Goal: Task Accomplishment & Management: Manage account settings

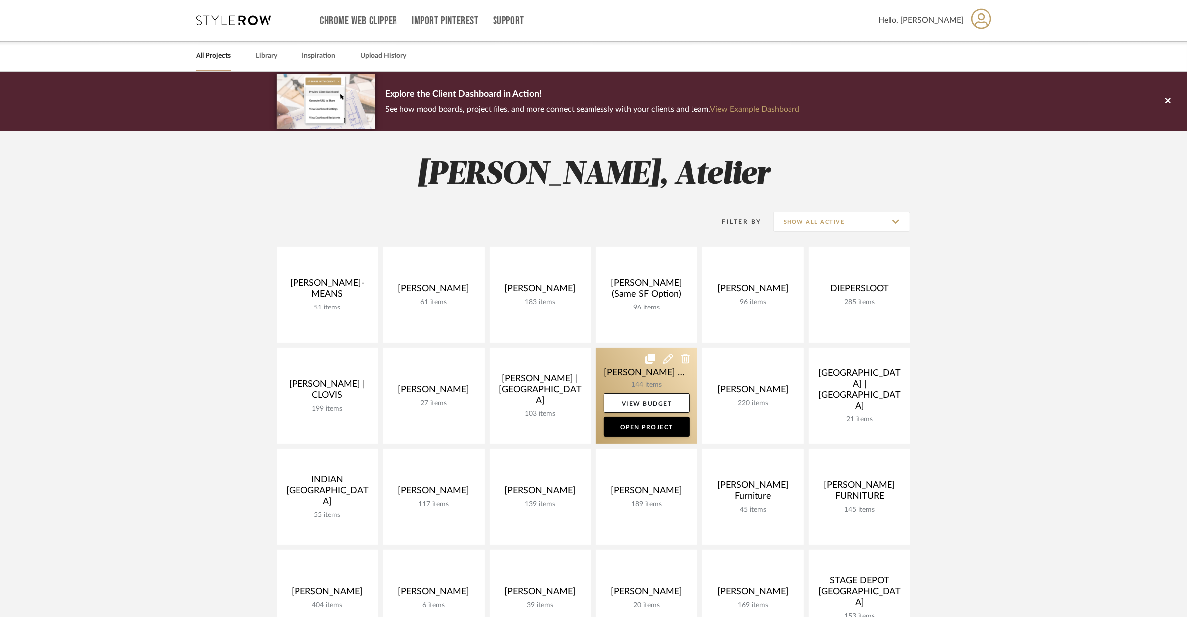
click at [637, 376] on link at bounding box center [646, 396] width 101 height 96
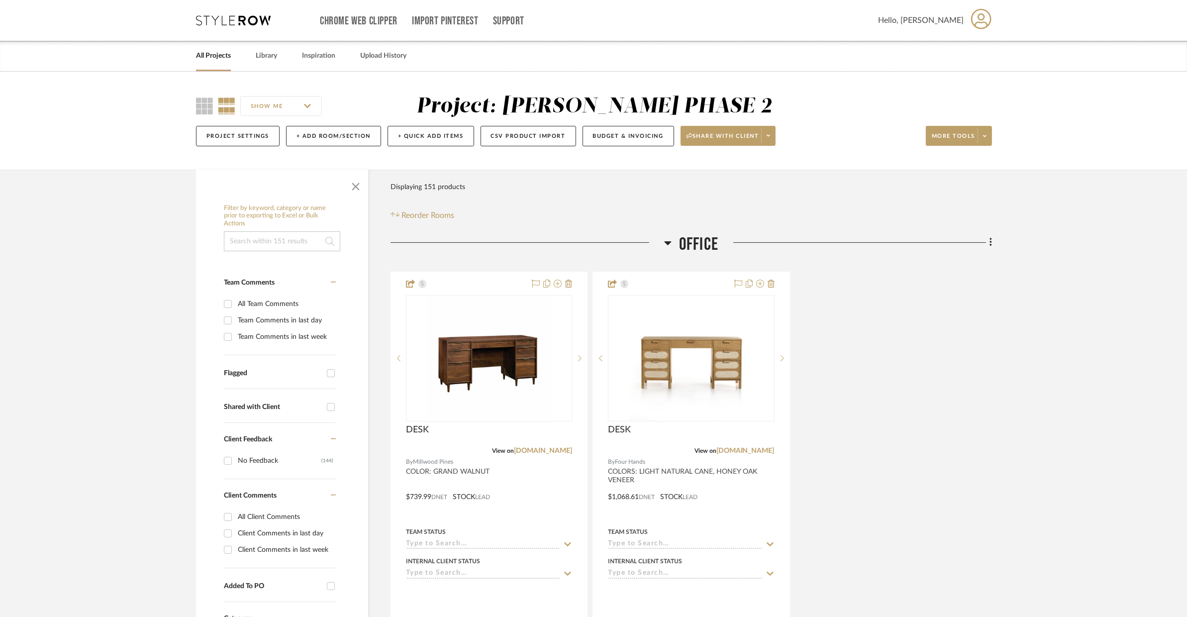
click at [689, 239] on span "Office" at bounding box center [698, 244] width 39 height 21
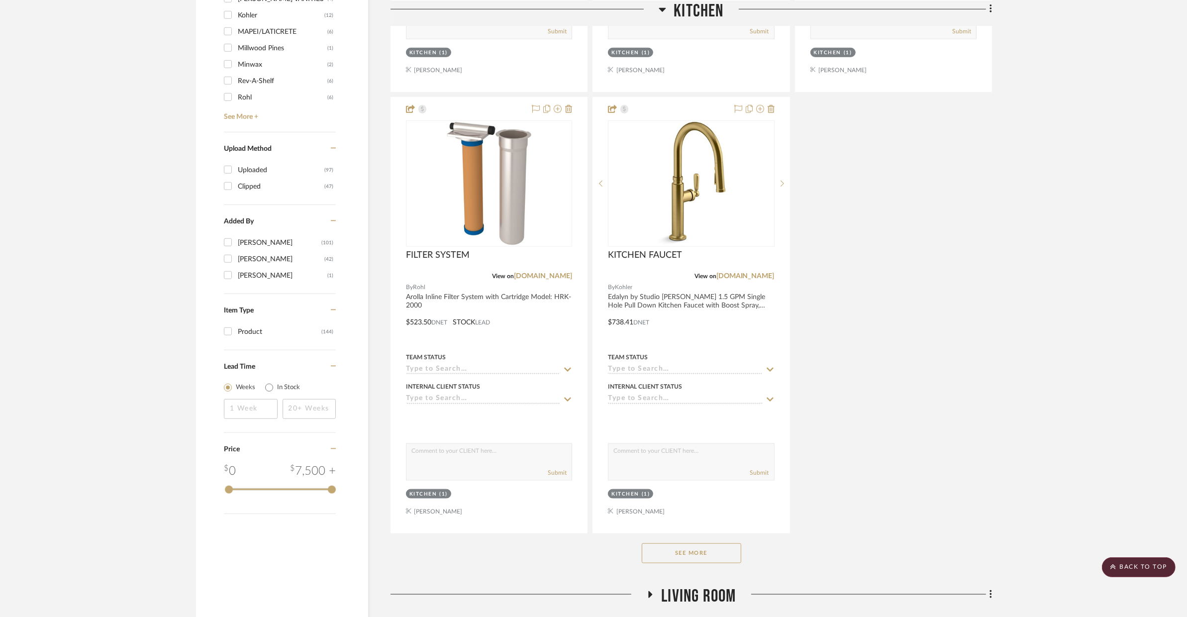
scroll to position [1197, 0]
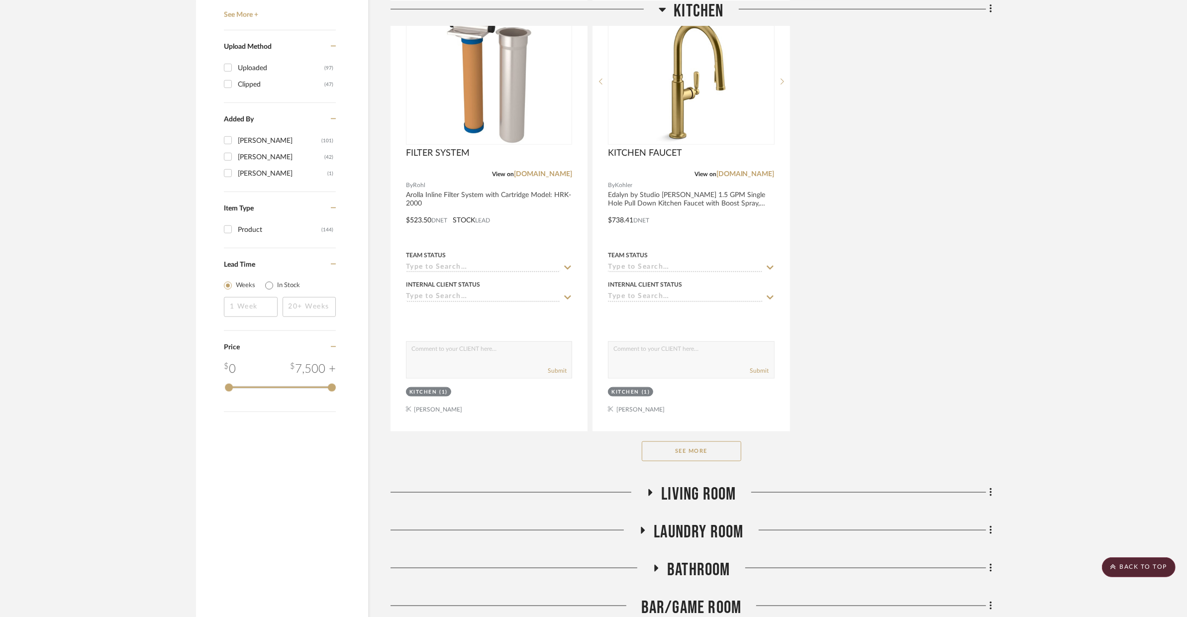
click at [705, 459] on button "See More" at bounding box center [691, 451] width 99 height 20
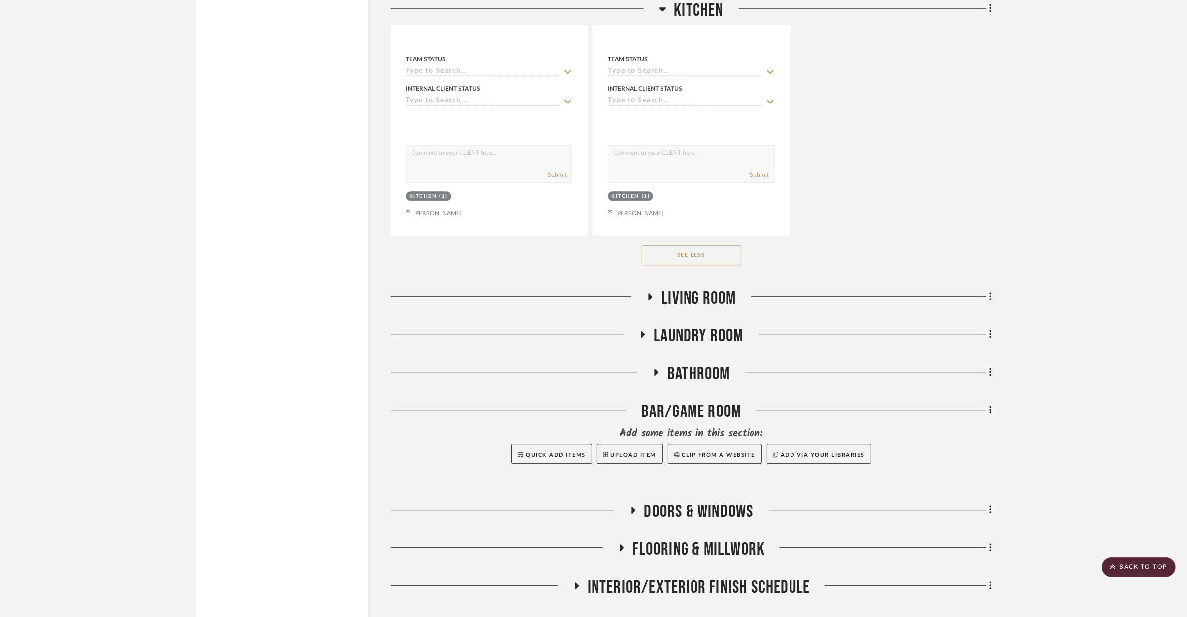
scroll to position [8076, 0]
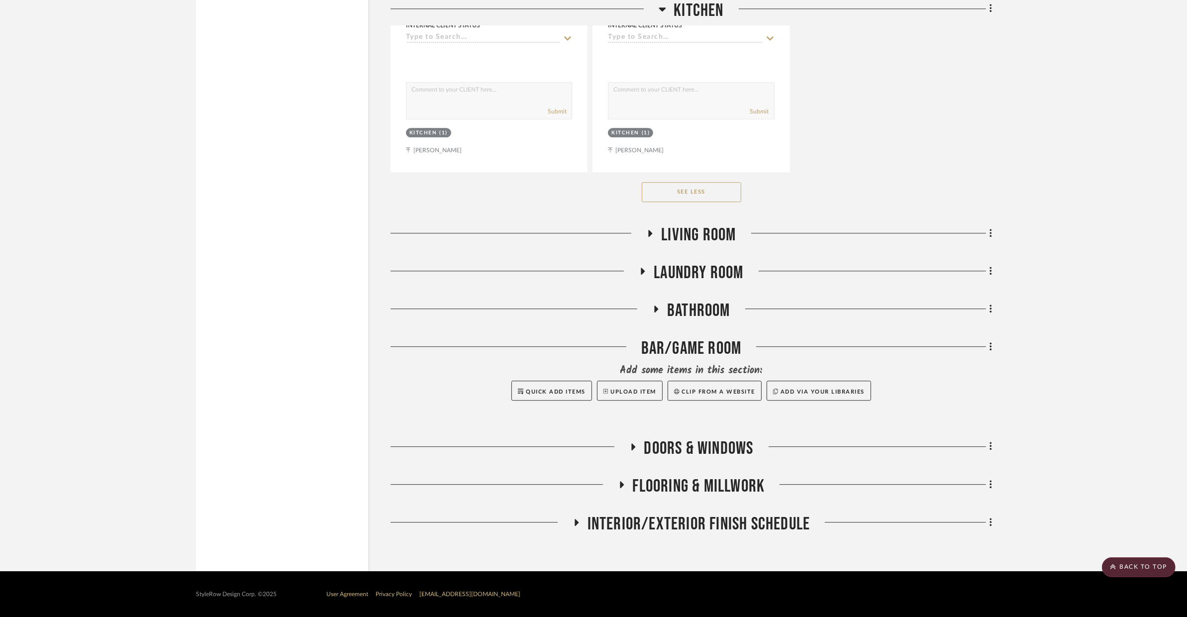
click at [716, 314] on span "Bathroom" at bounding box center [698, 310] width 63 height 21
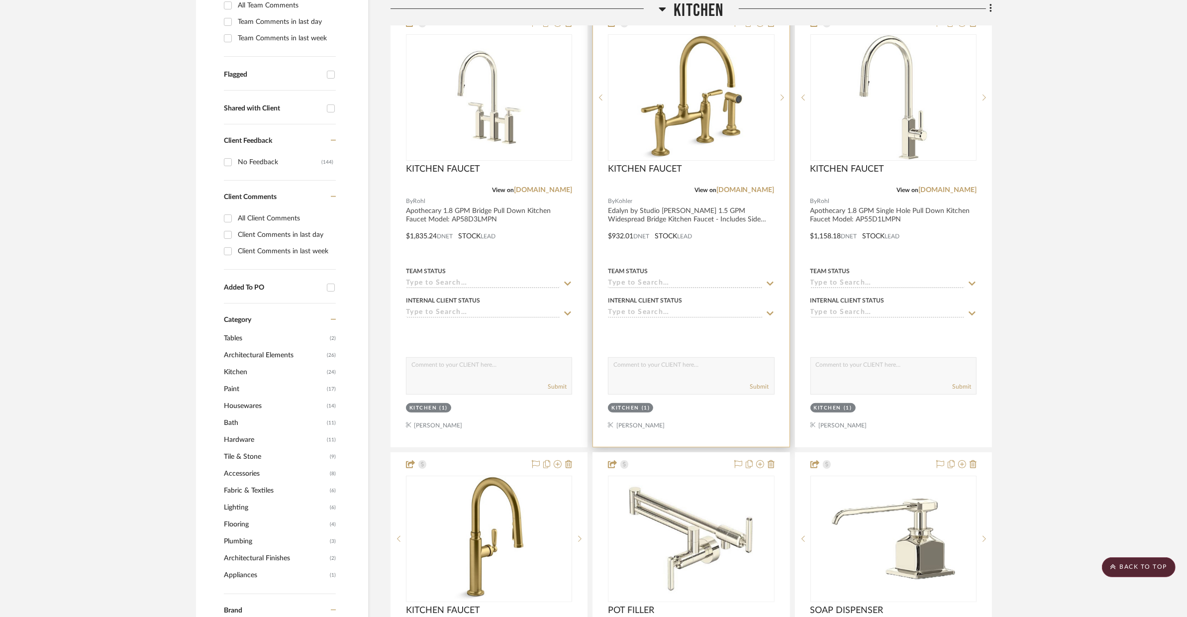
scroll to position [260, 0]
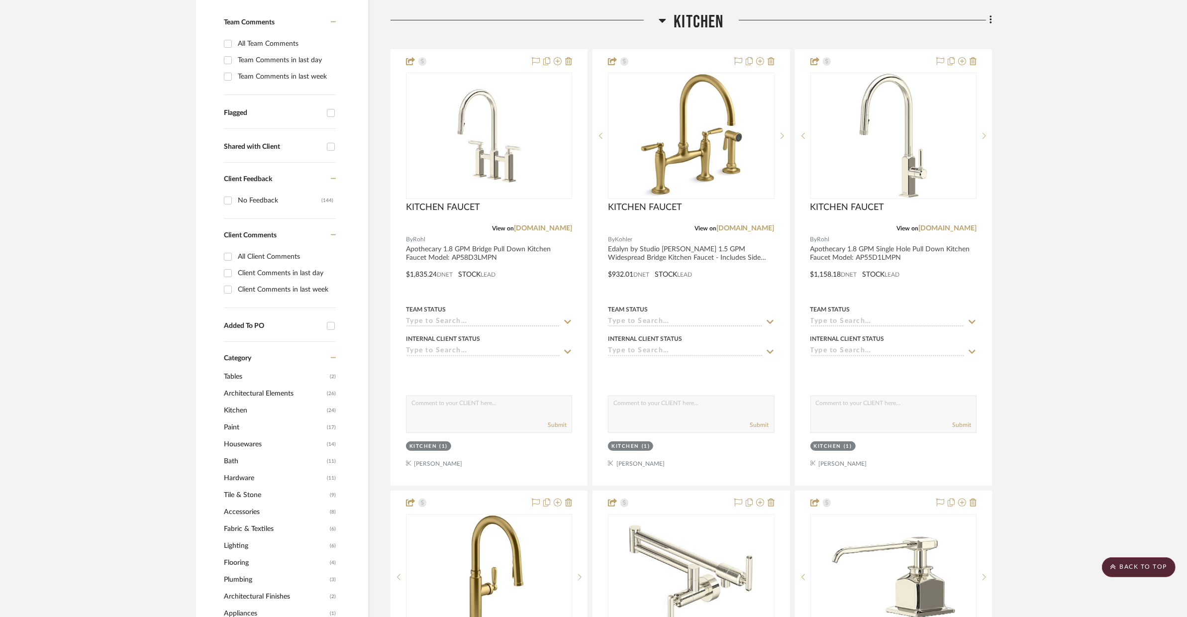
click at [707, 14] on span "Kitchen" at bounding box center [699, 21] width 50 height 21
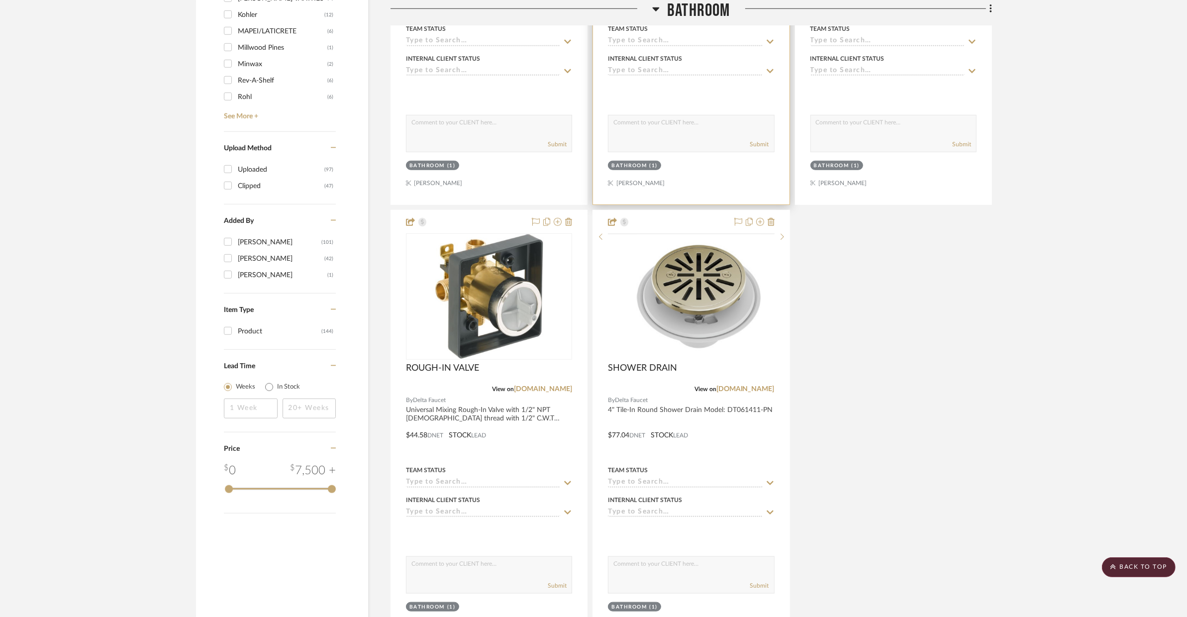
scroll to position [1301, 0]
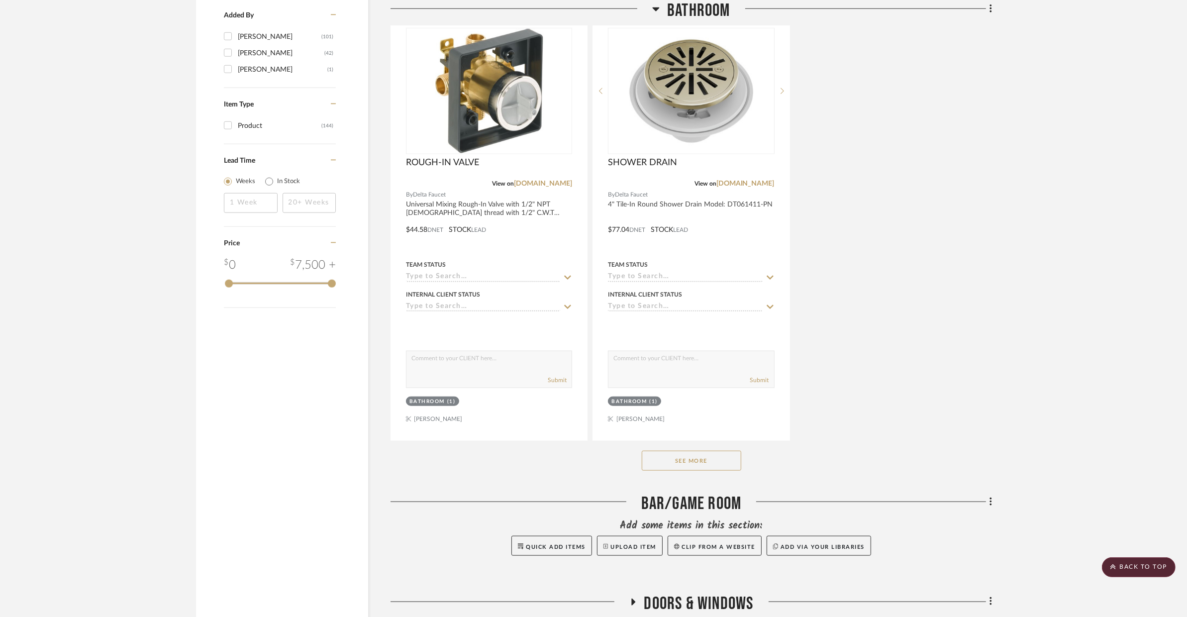
click at [711, 465] on button "See More" at bounding box center [691, 461] width 99 height 20
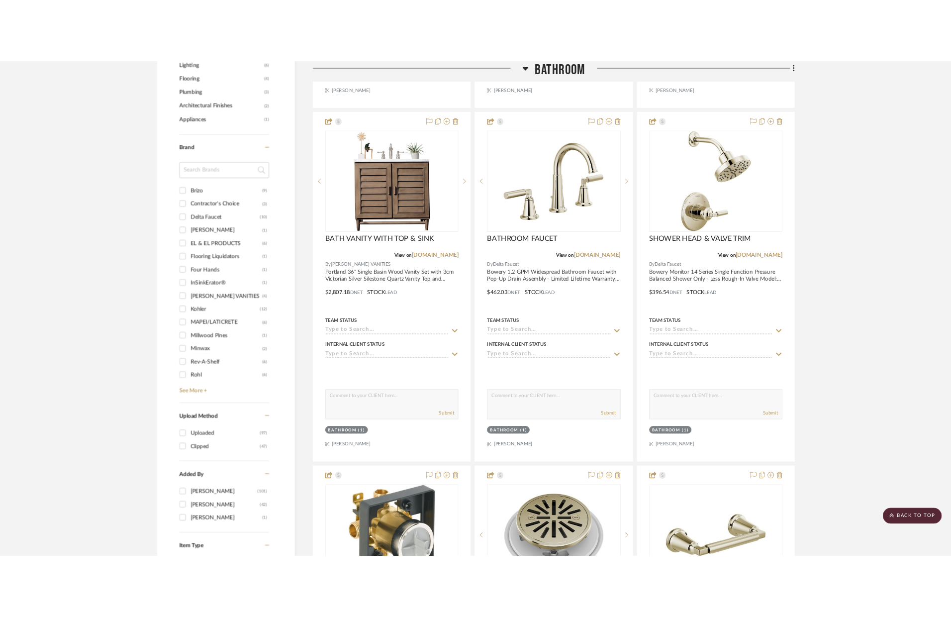
scroll to position [600, 0]
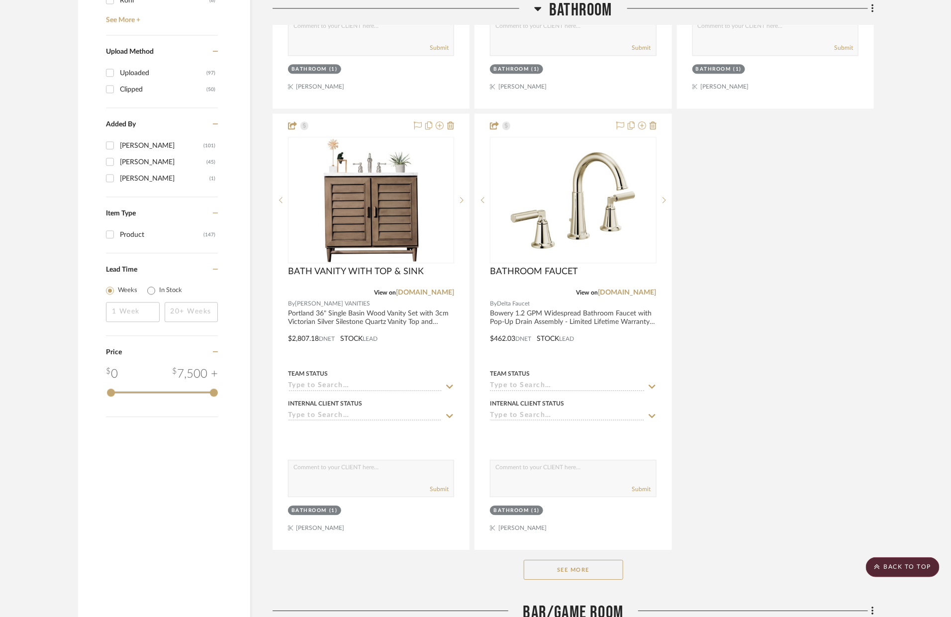
scroll to position [1255, 0]
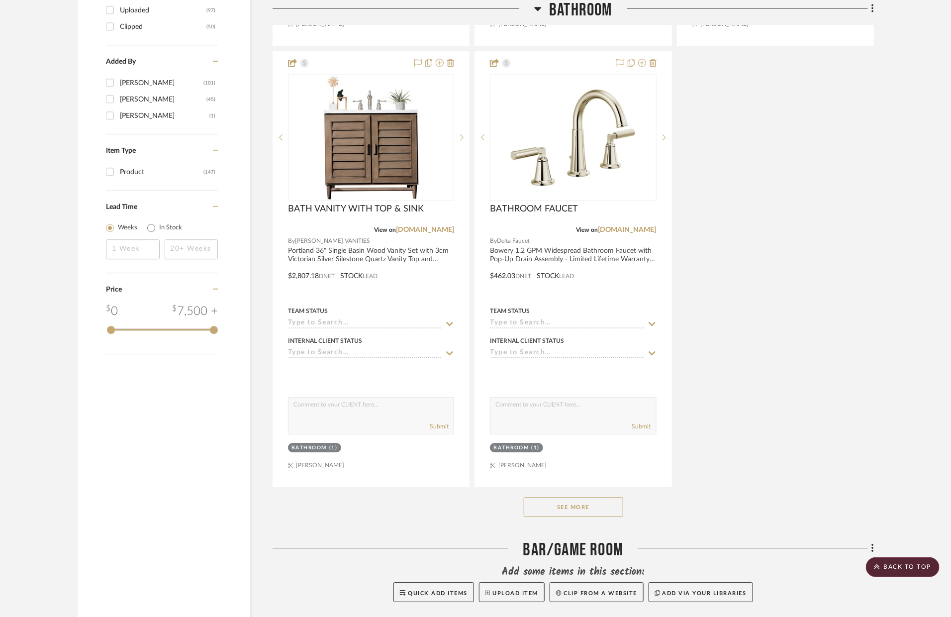
click at [619, 505] on button "See More" at bounding box center [573, 507] width 99 height 20
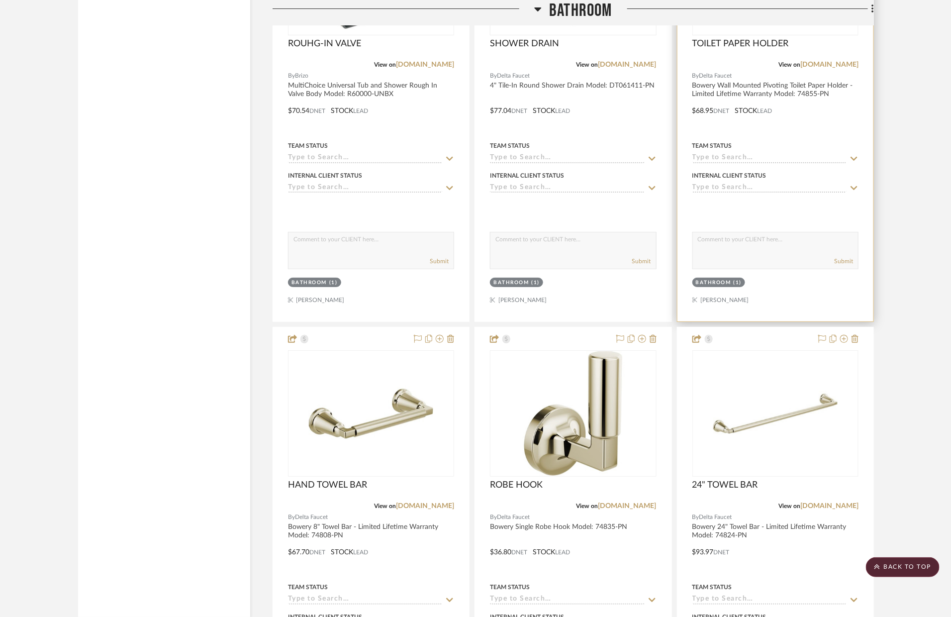
scroll to position [1864, 0]
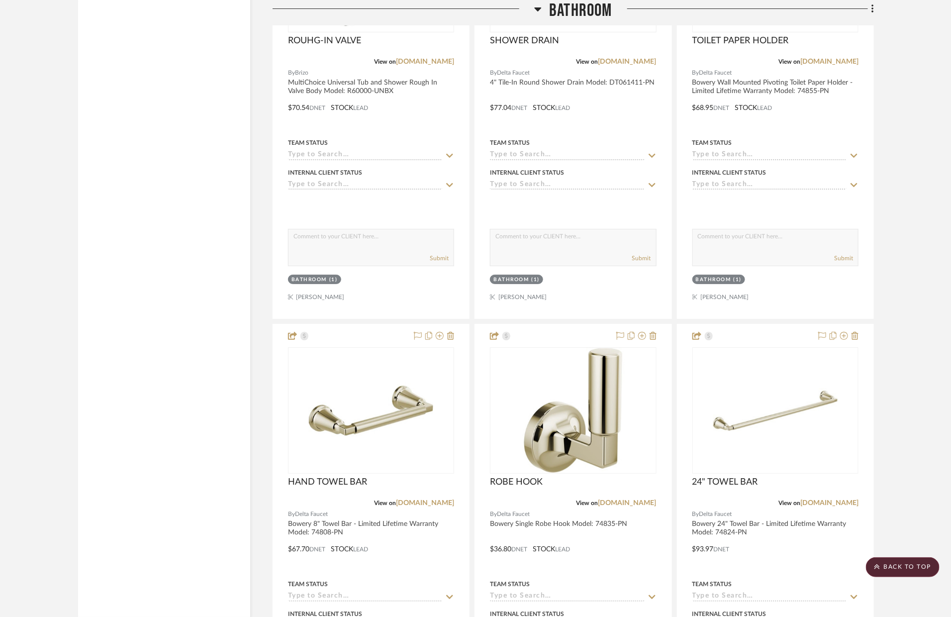
drag, startPoint x: 422, startPoint y: 309, endPoint x: 719, endPoint y: 2, distance: 427.1
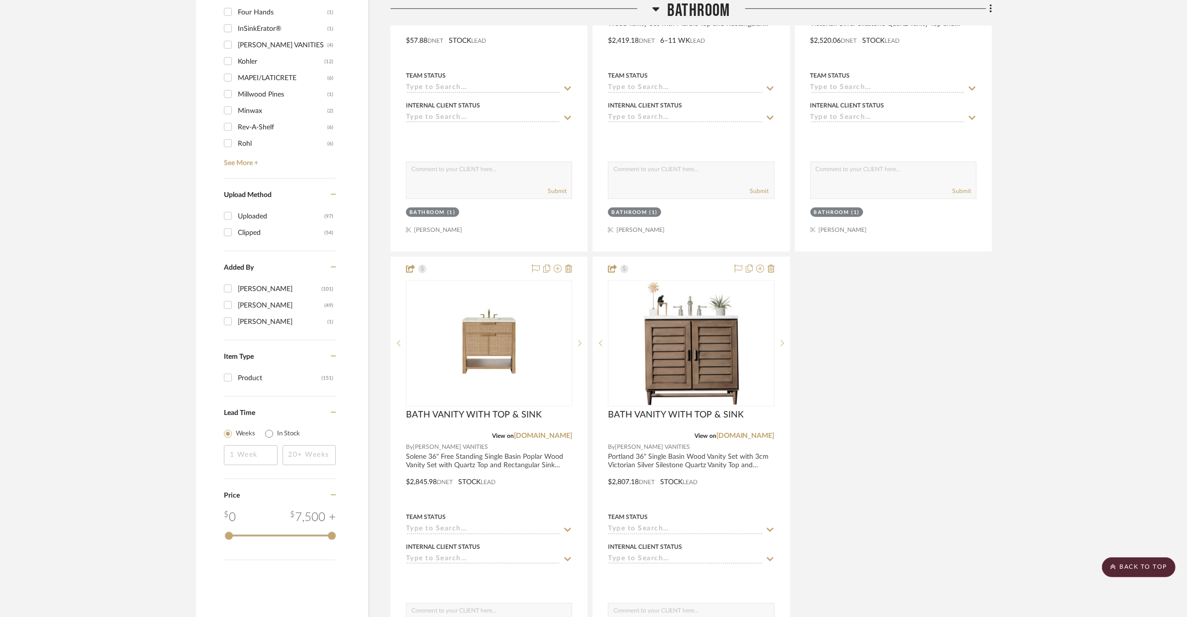
scroll to position [1172, 0]
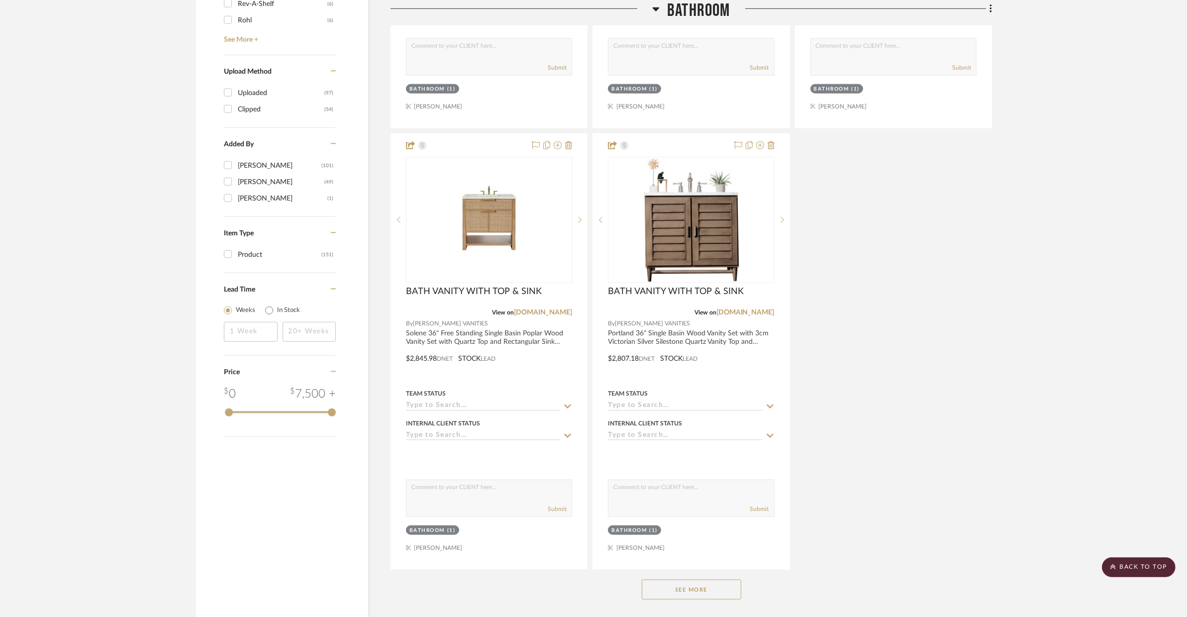
click at [718, 578] on div "See More" at bounding box center [691, 590] width 601 height 40
click at [715, 583] on button "See More" at bounding box center [691, 590] width 99 height 20
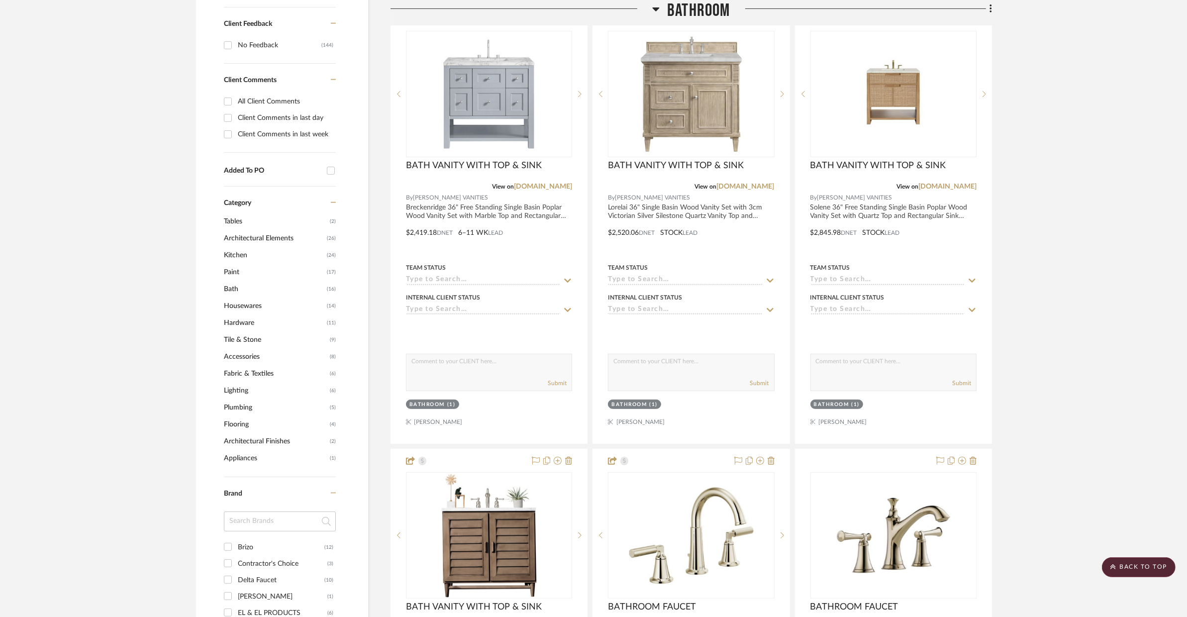
scroll to position [249, 0]
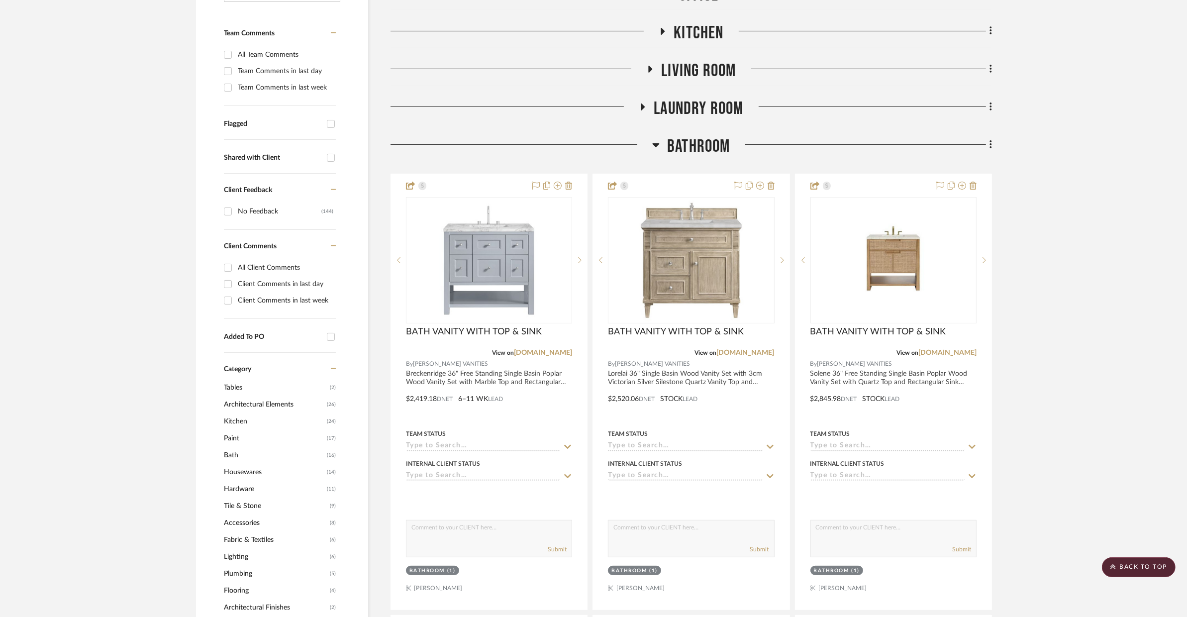
click at [719, 156] on span "Bathroom" at bounding box center [698, 146] width 63 height 21
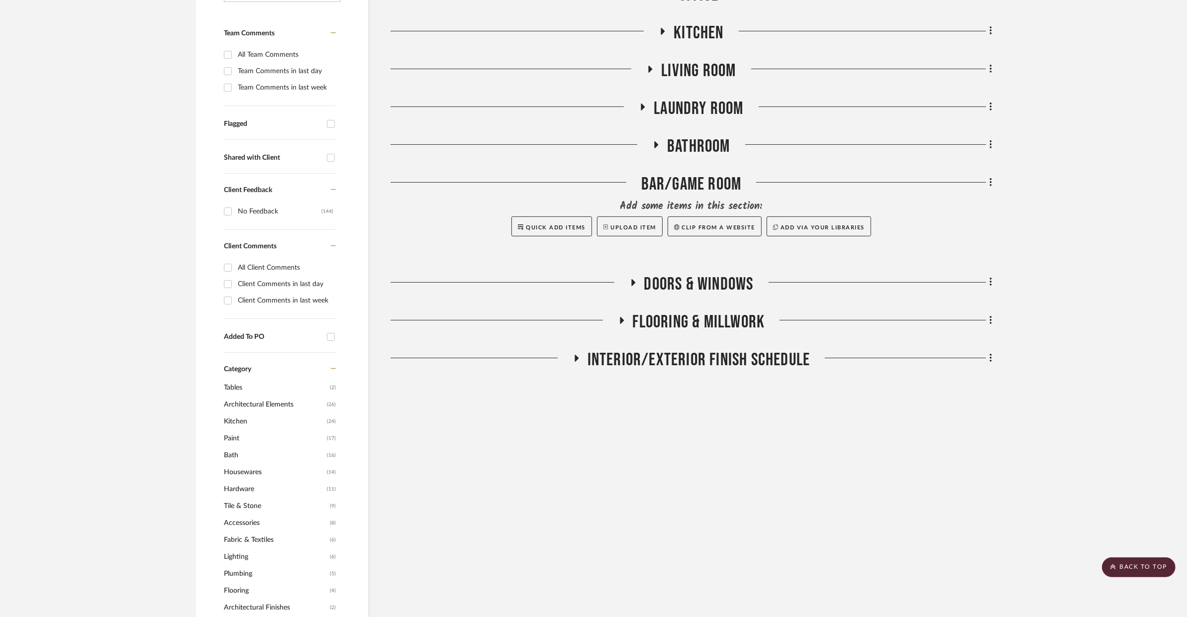
click at [722, 34] on span "Kitchen" at bounding box center [699, 32] width 50 height 21
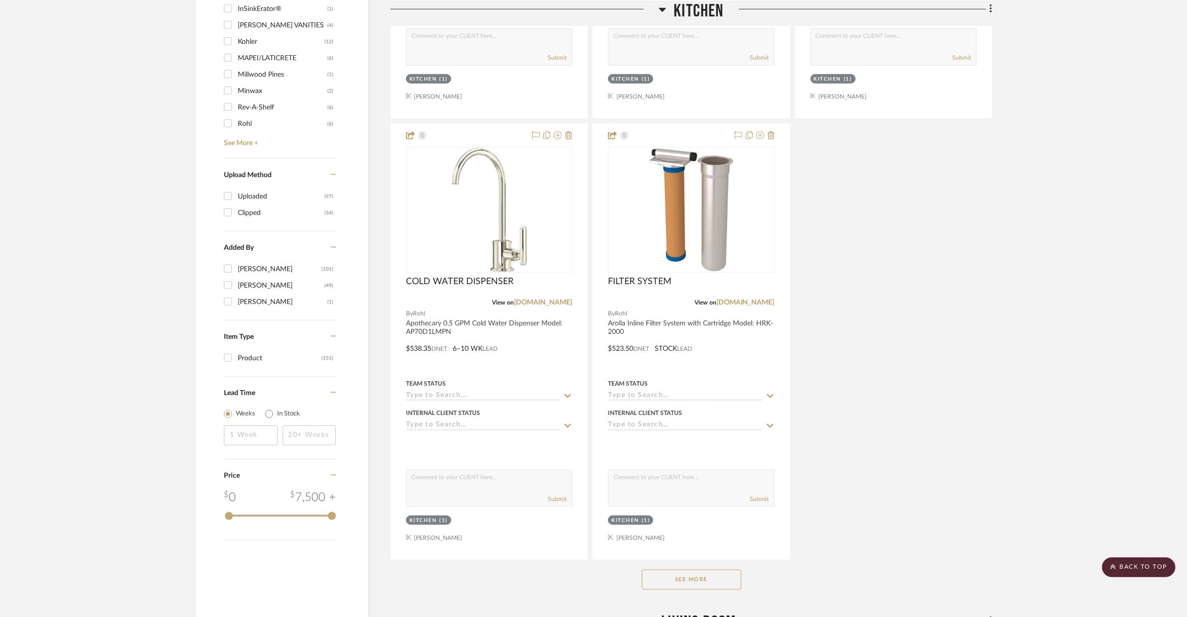
scroll to position [1135, 0]
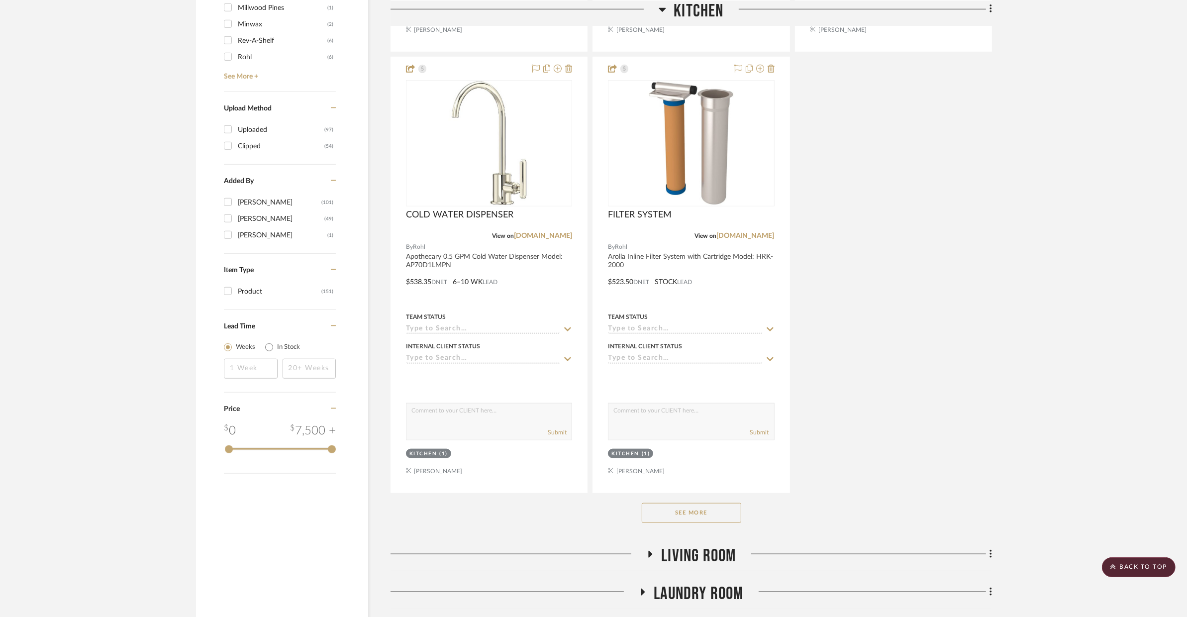
click at [673, 524] on div "See More" at bounding box center [691, 513] width 601 height 40
click at [681, 520] on button "See More" at bounding box center [691, 513] width 99 height 20
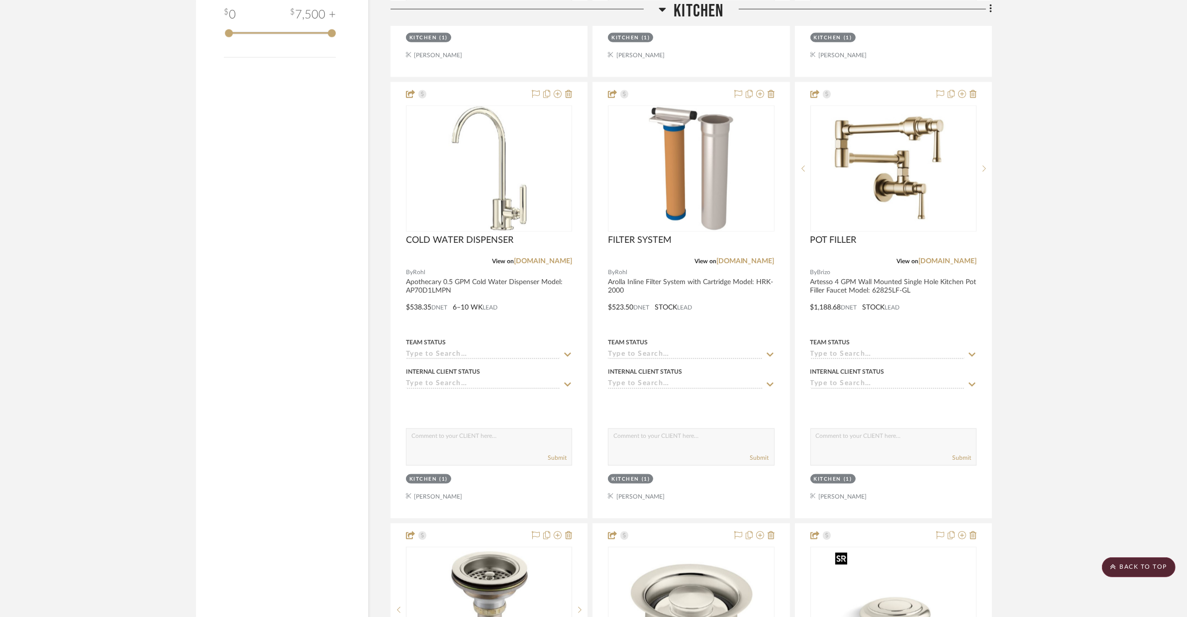
scroll to position [1120, 0]
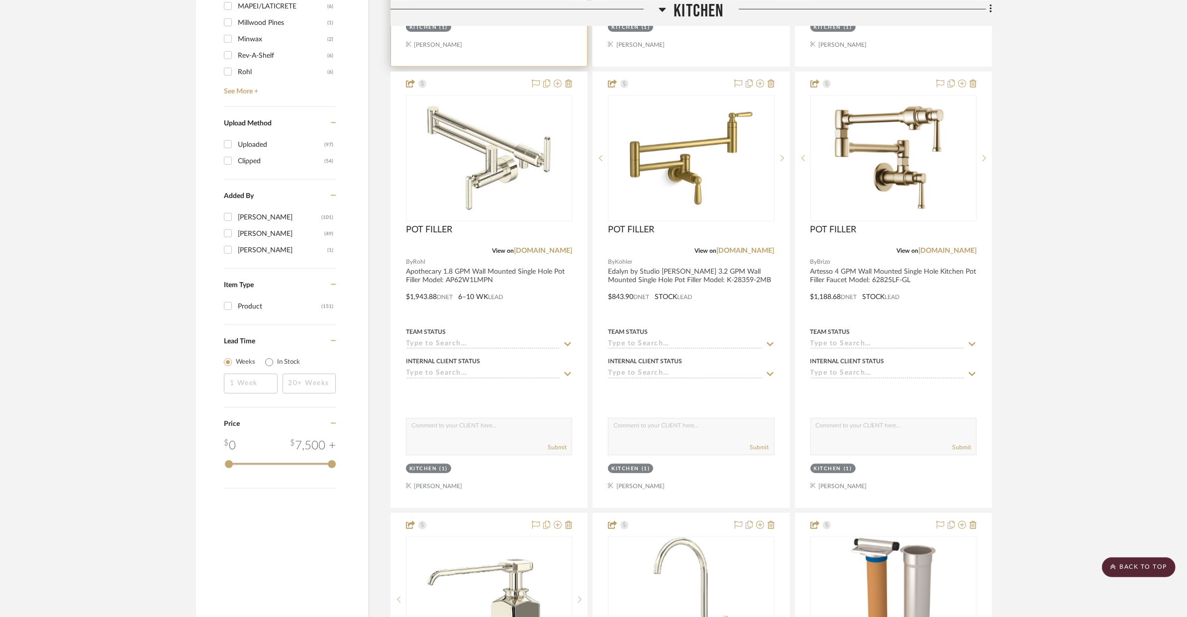
drag, startPoint x: 920, startPoint y: 543, endPoint x: 564, endPoint y: 54, distance: 605.7
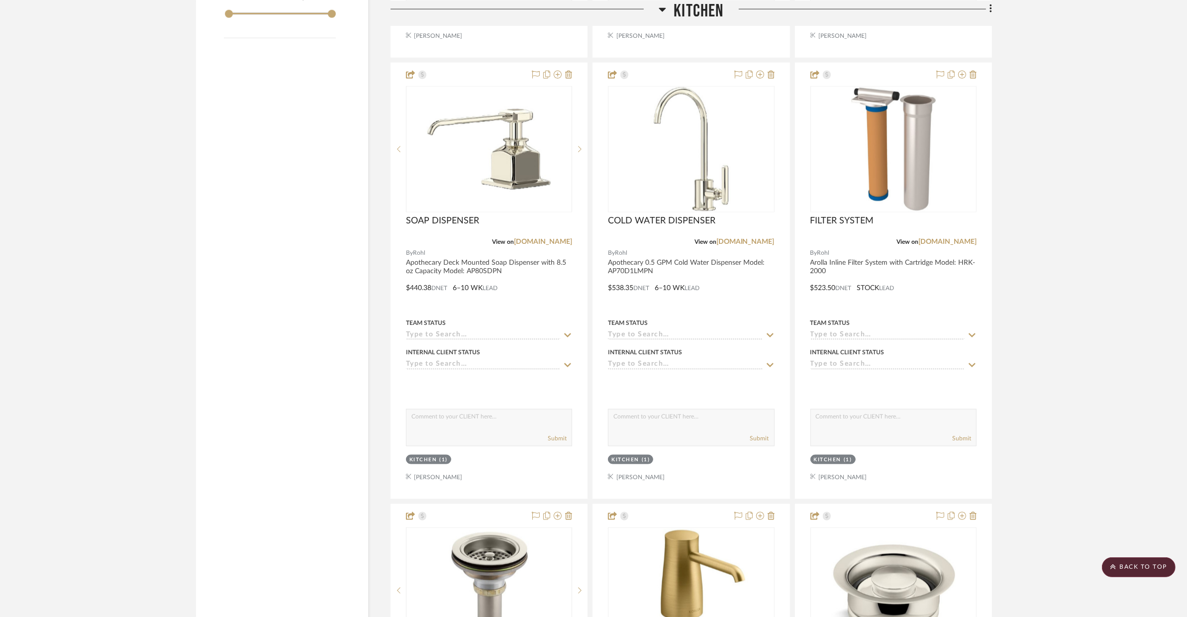
scroll to position [1520, 0]
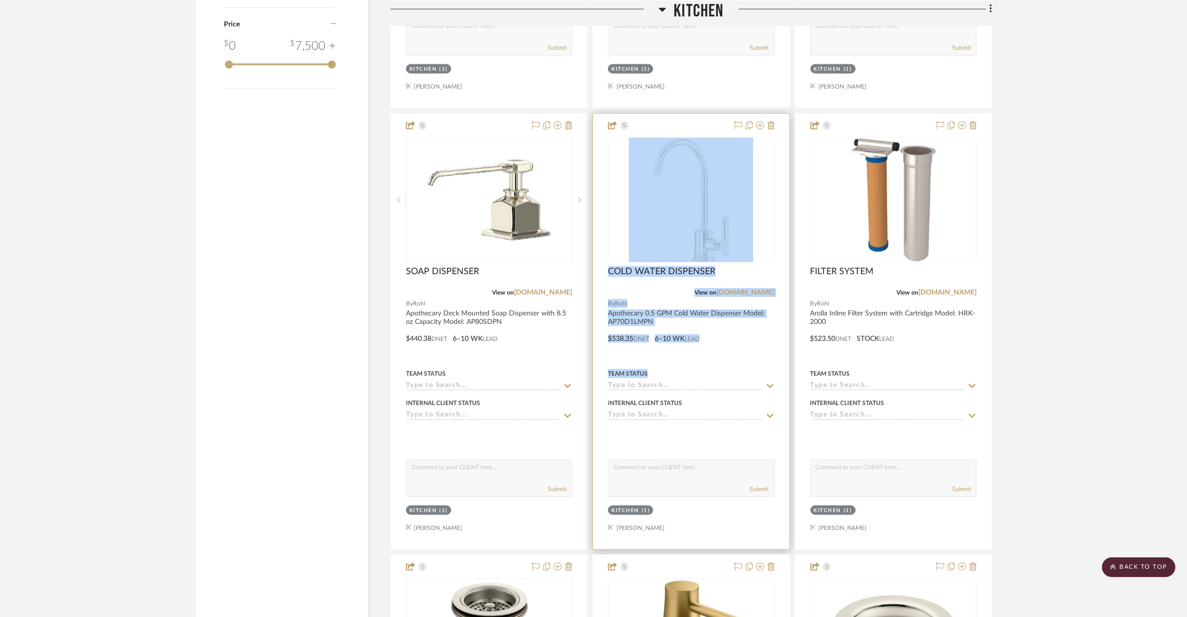
drag, startPoint x: 735, startPoint y: 539, endPoint x: 749, endPoint y: 378, distance: 162.3
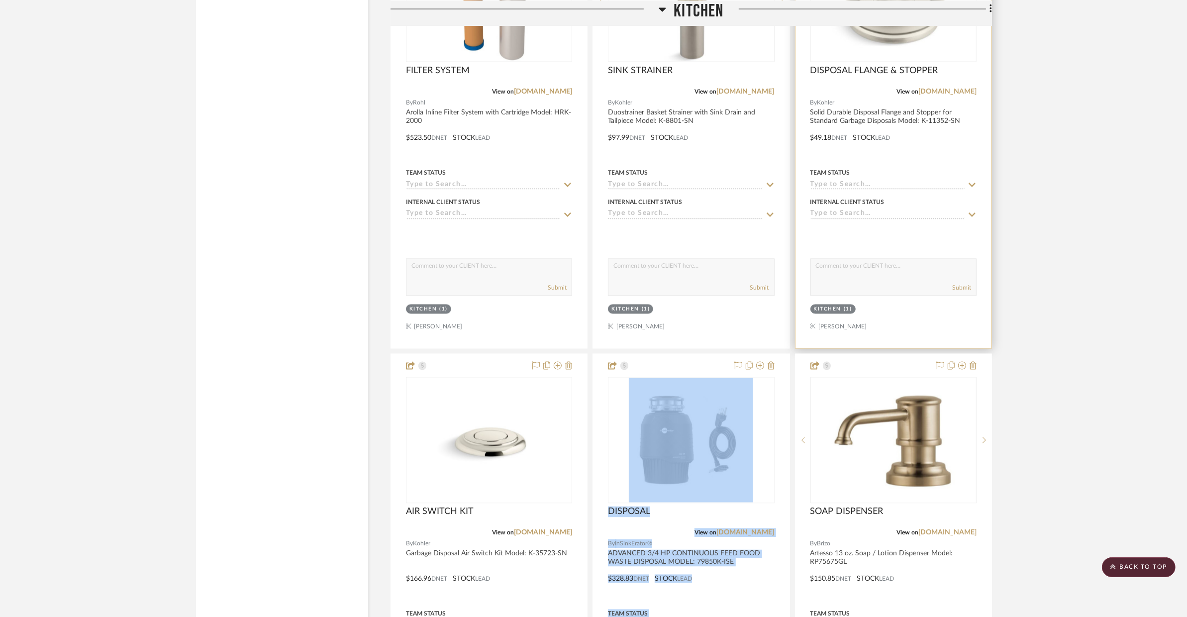
scroll to position [1926, 0]
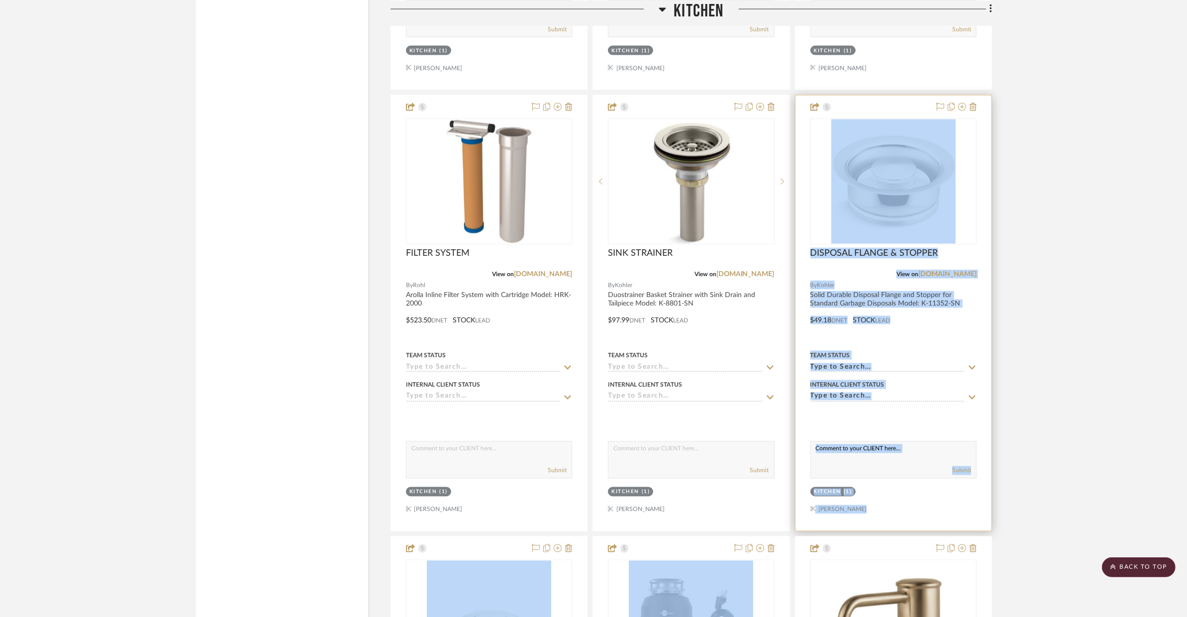
drag, startPoint x: 790, startPoint y: 412, endPoint x: 830, endPoint y: 419, distance: 41.0
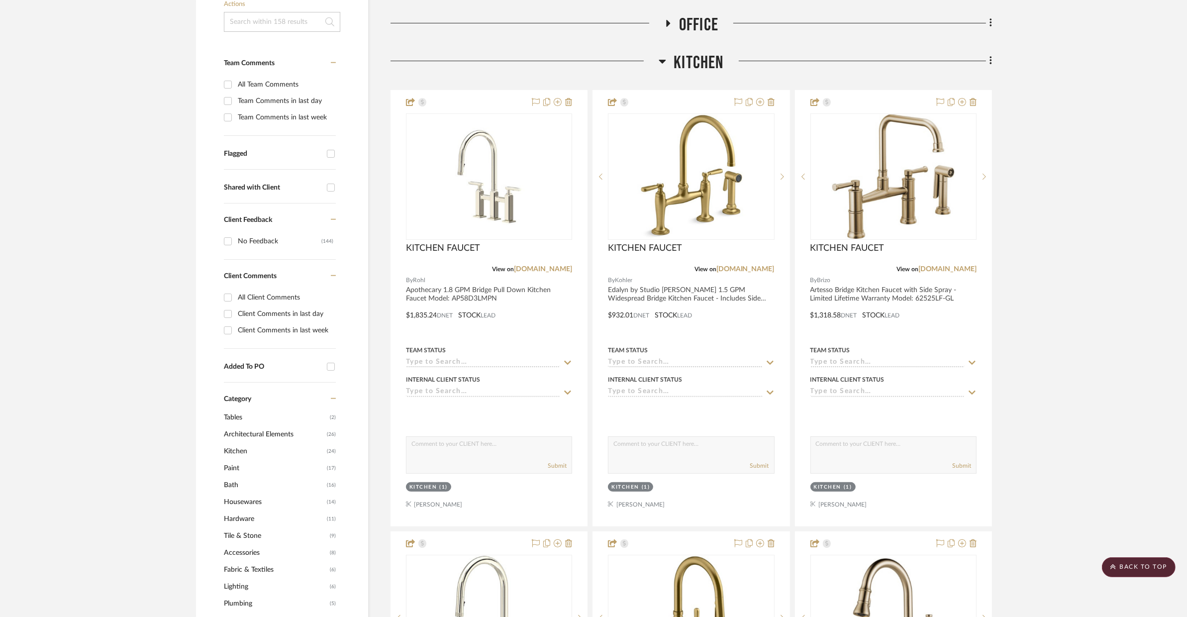
scroll to position [183, 0]
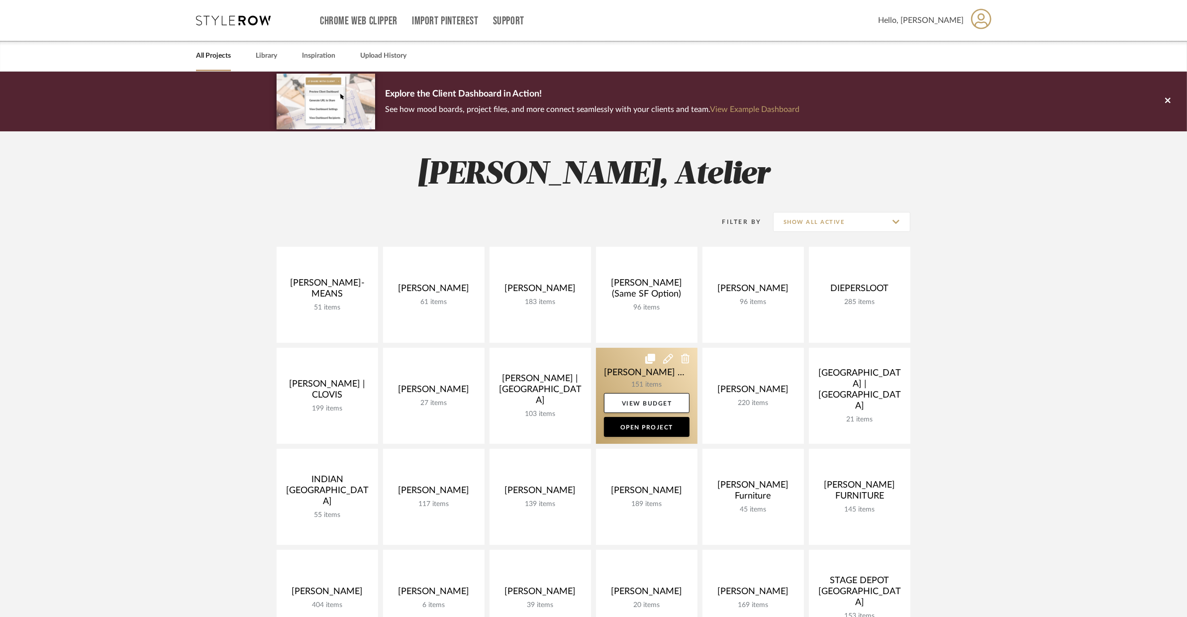
click at [626, 384] on link at bounding box center [646, 396] width 101 height 96
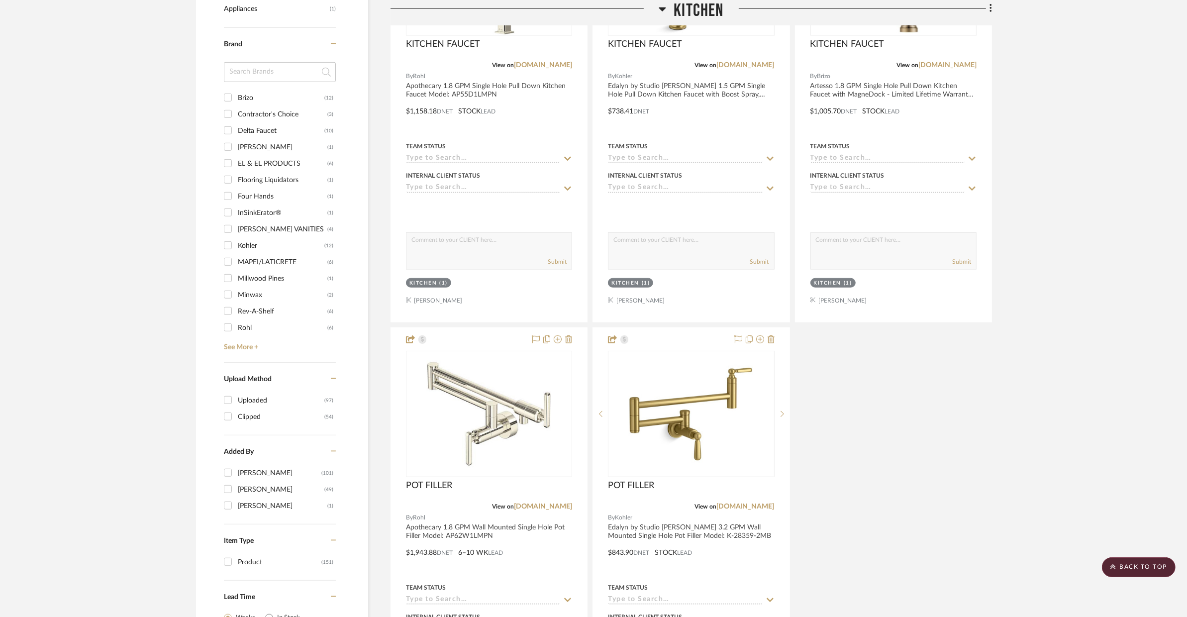
scroll to position [1302, 0]
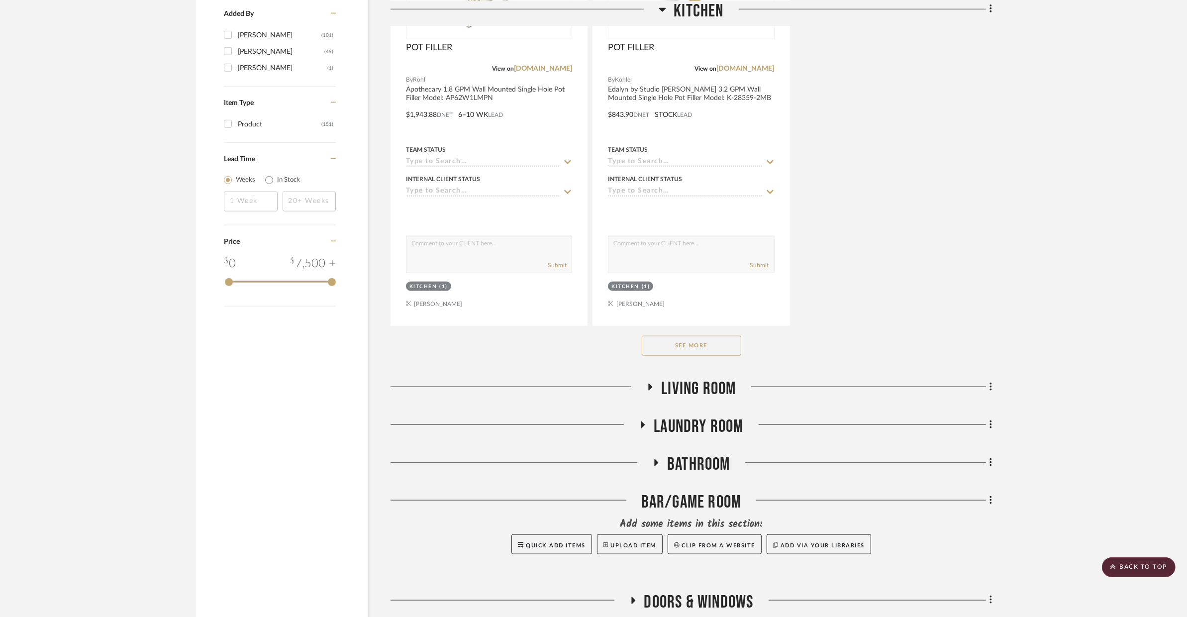
click at [676, 339] on button "See More" at bounding box center [691, 346] width 99 height 20
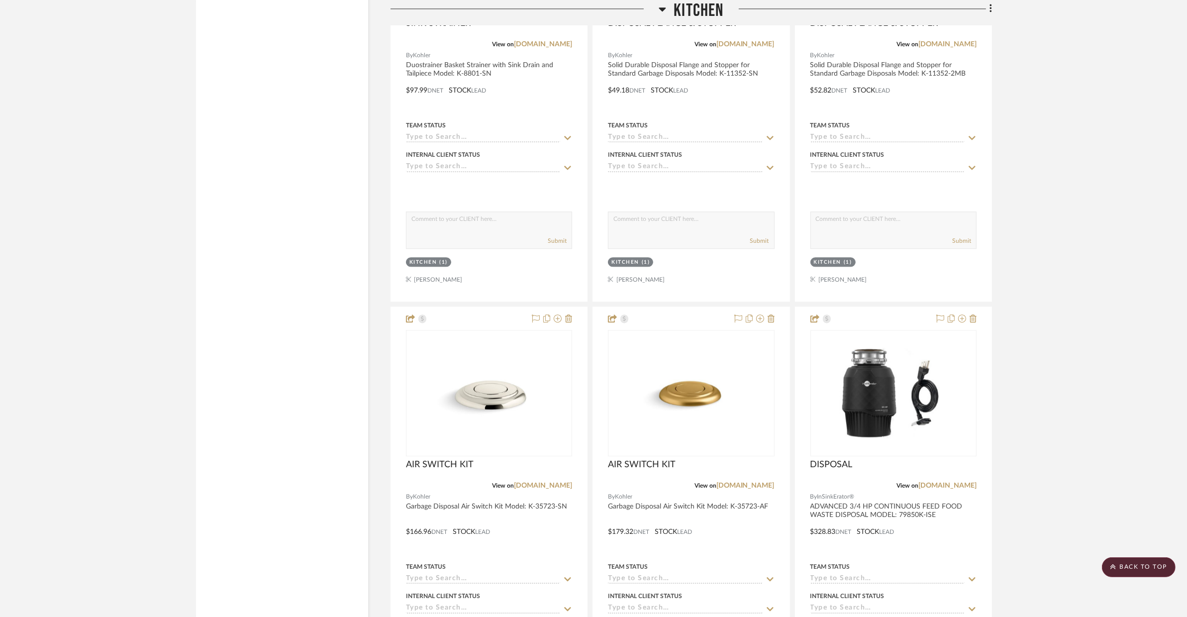
scroll to position [2776, 0]
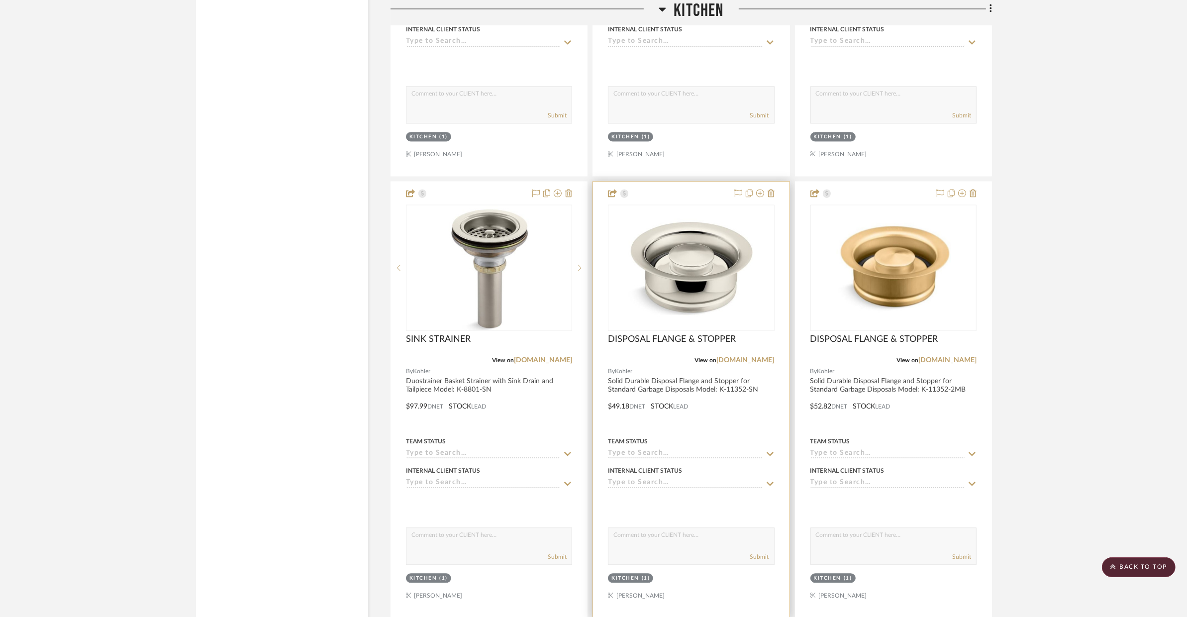
drag, startPoint x: 676, startPoint y: 451, endPoint x: 683, endPoint y: 456, distance: 8.2
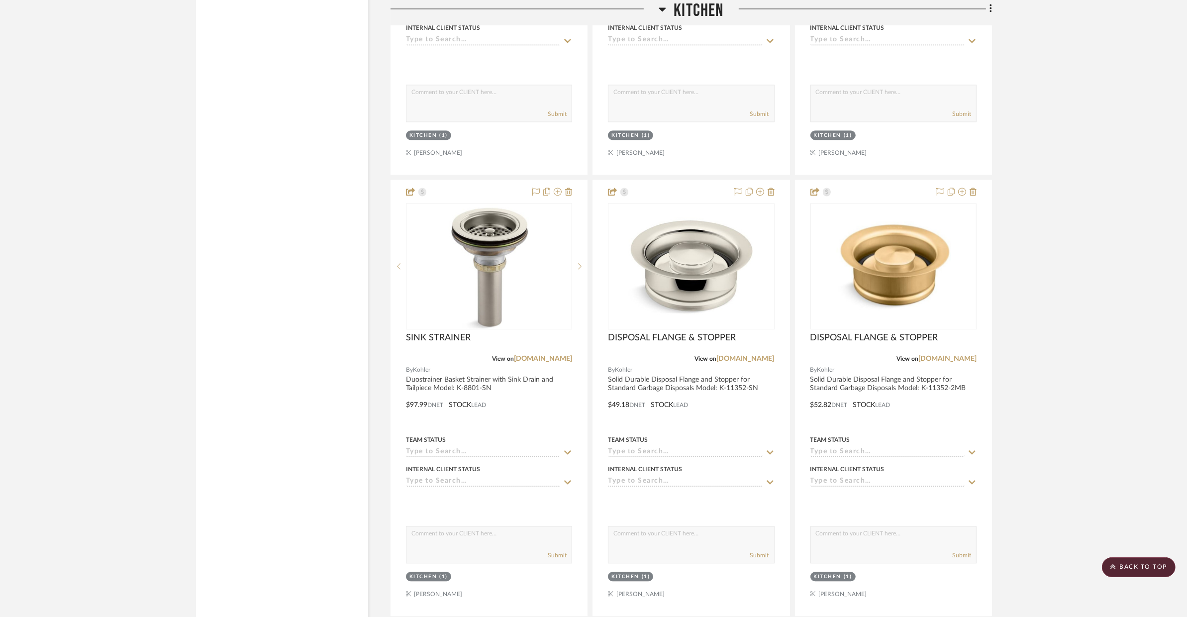
scroll to position [2756, 0]
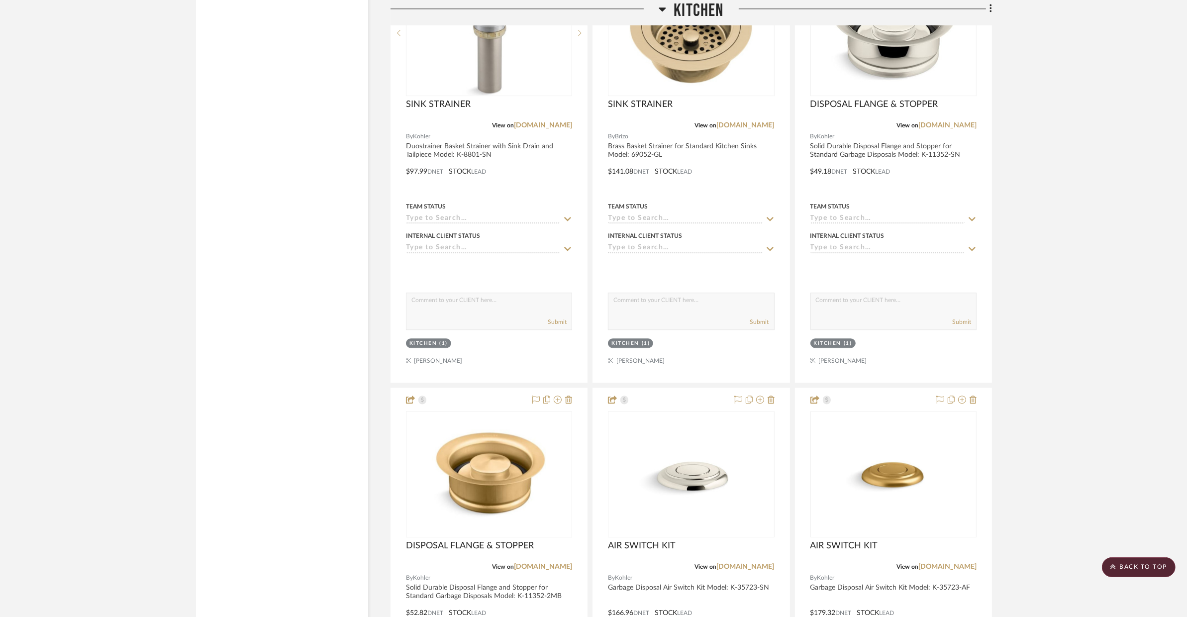
scroll to position [3019, 0]
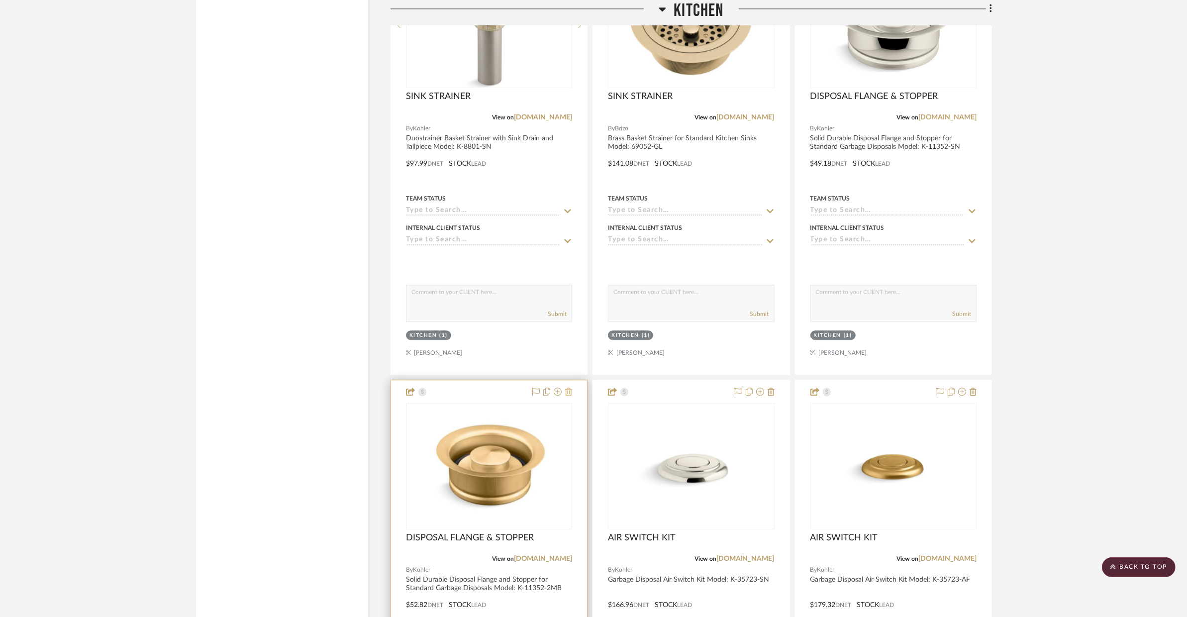
click at [569, 390] on icon at bounding box center [568, 392] width 7 height 8
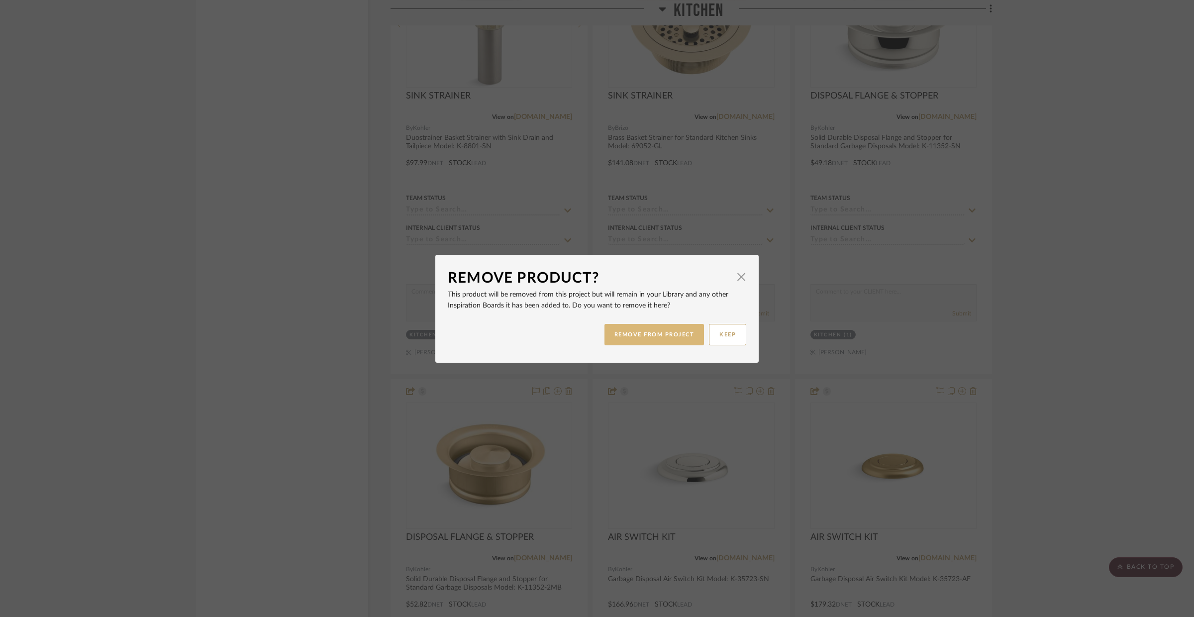
click at [681, 342] on button "REMOVE FROM PROJECT" at bounding box center [654, 334] width 100 height 21
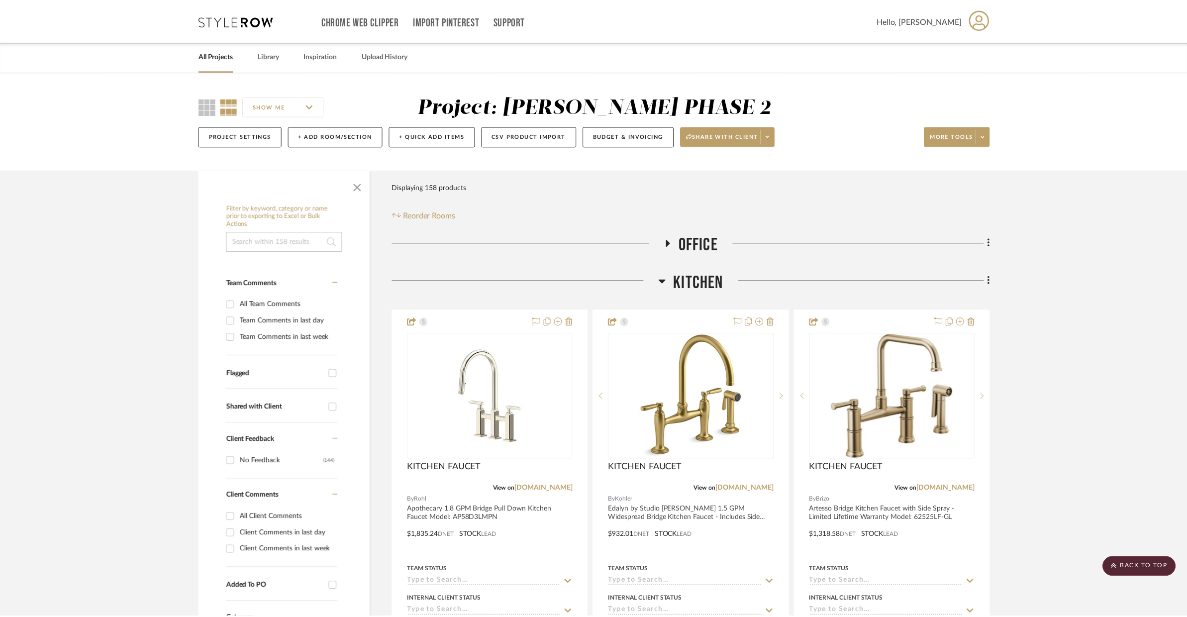
scroll to position [3019, 0]
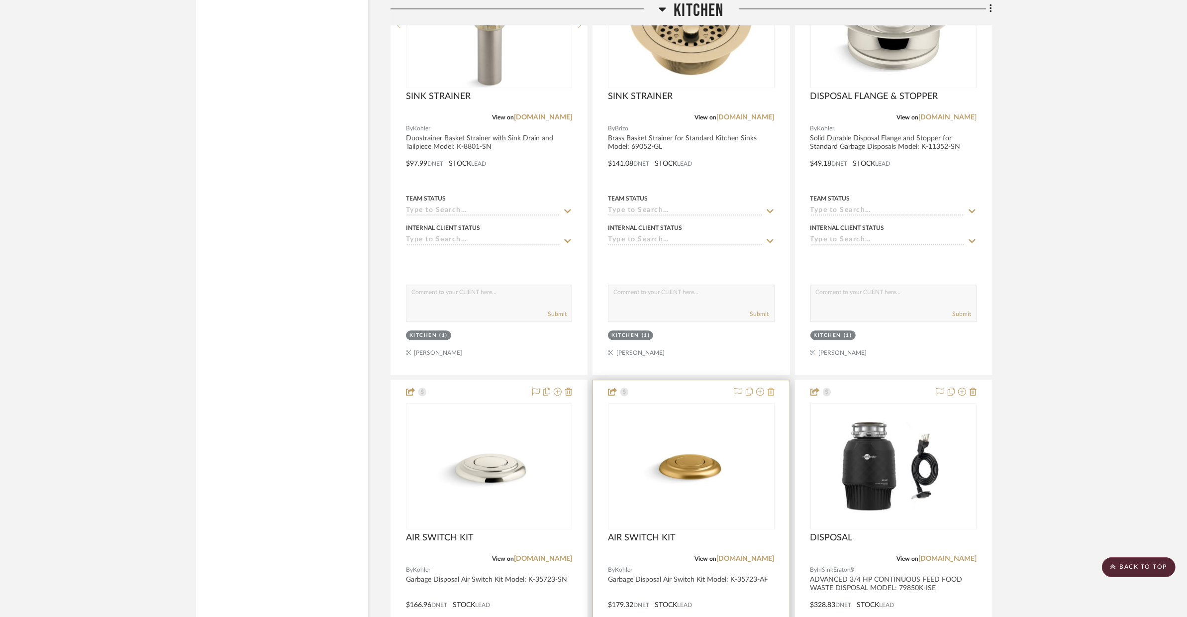
click at [772, 391] on icon at bounding box center [771, 392] width 7 height 8
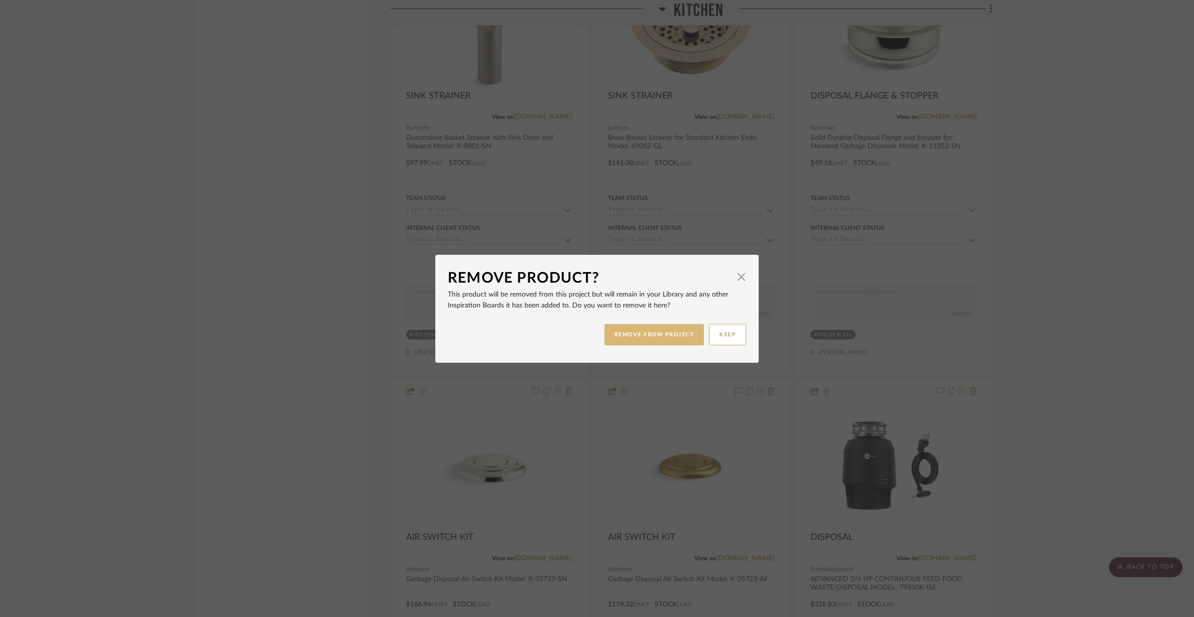
click at [690, 331] on button "REMOVE FROM PROJECT" at bounding box center [654, 334] width 100 height 21
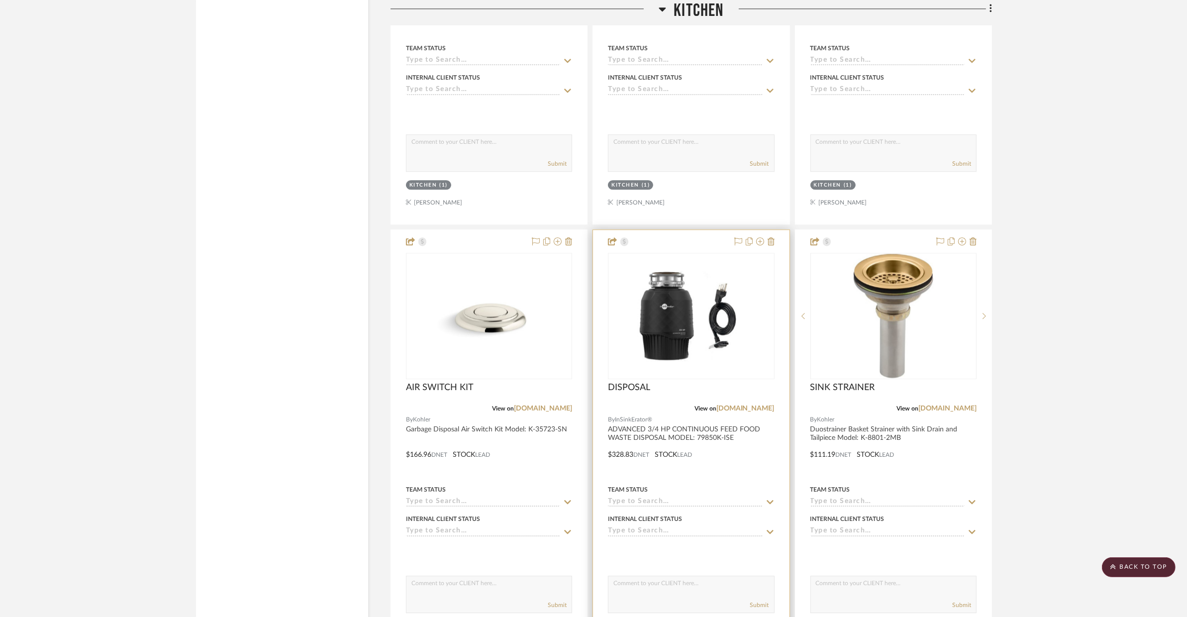
scroll to position [3182, 0]
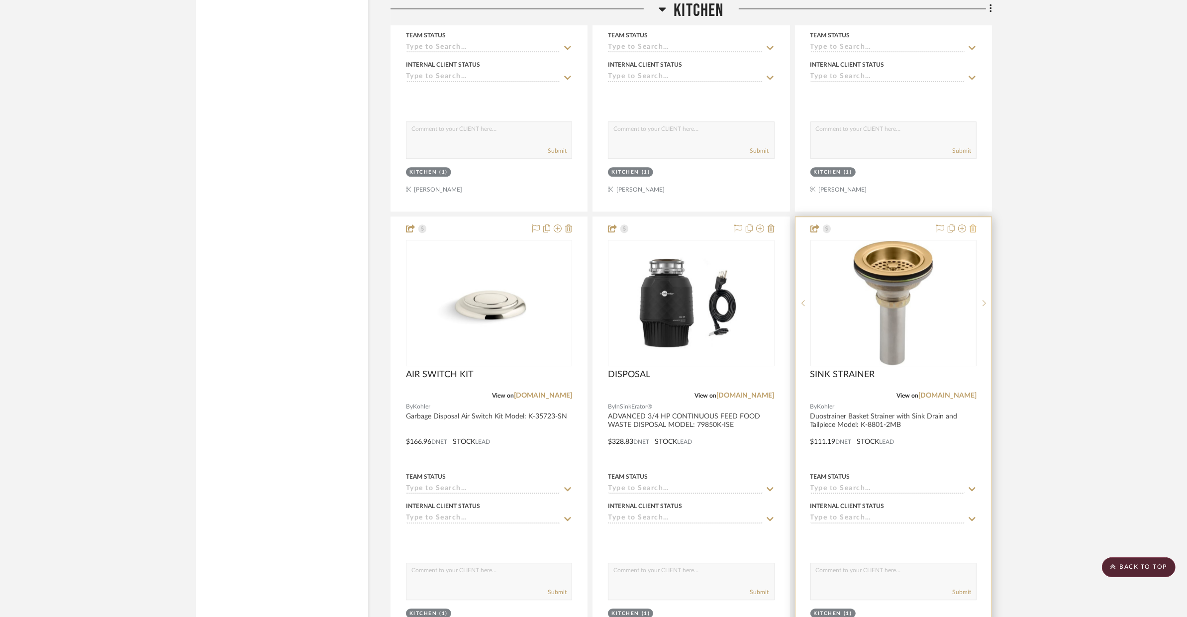
click at [974, 230] on icon at bounding box center [973, 228] width 7 height 8
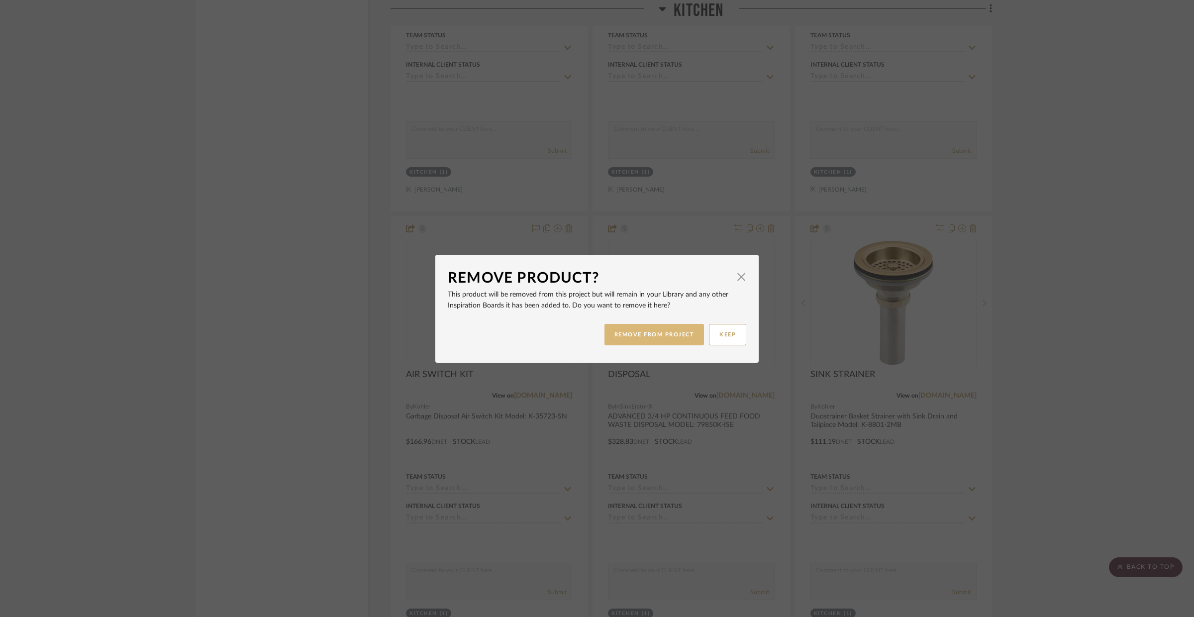
click at [687, 326] on button "REMOVE FROM PROJECT" at bounding box center [654, 334] width 100 height 21
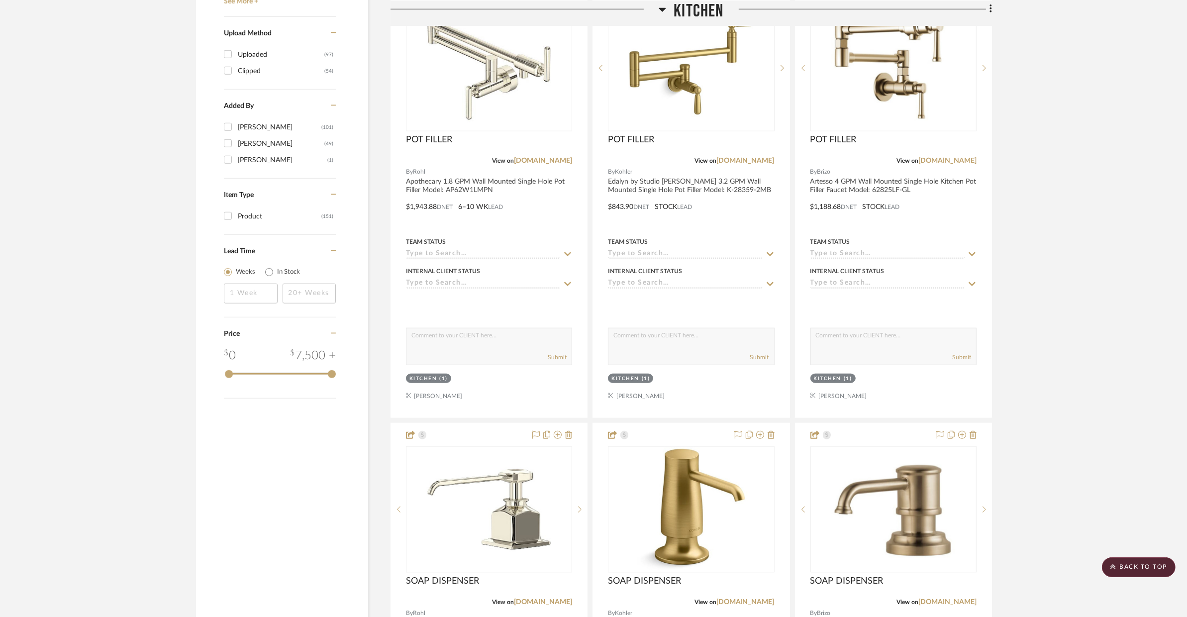
scroll to position [1268, 0]
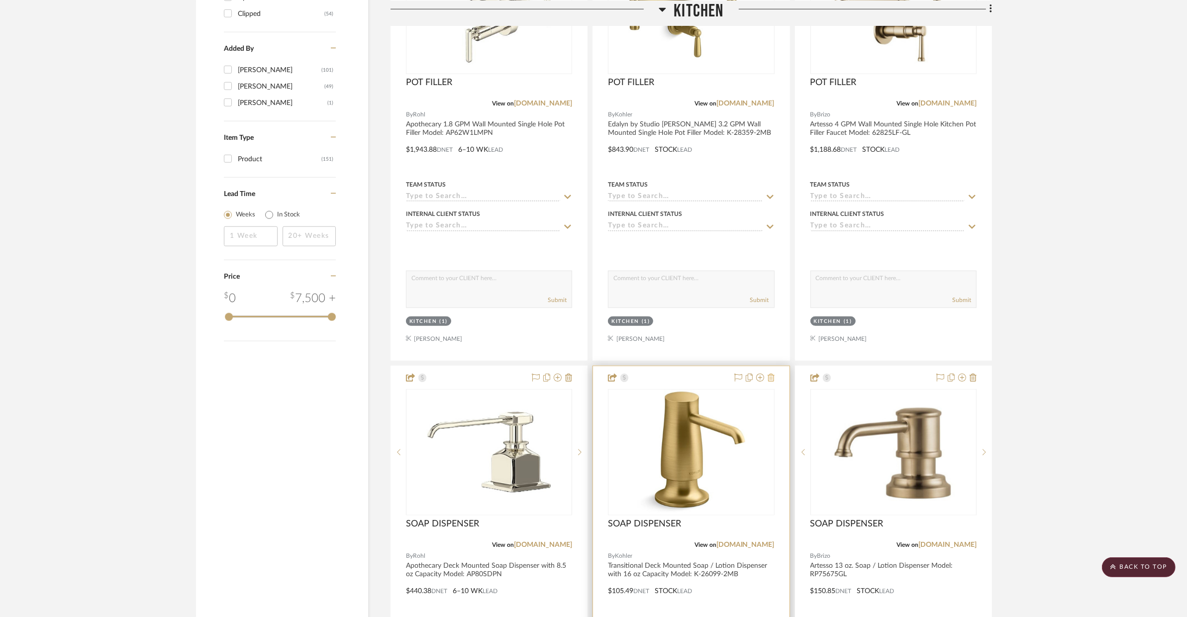
click at [768, 380] on icon at bounding box center [771, 378] width 7 height 8
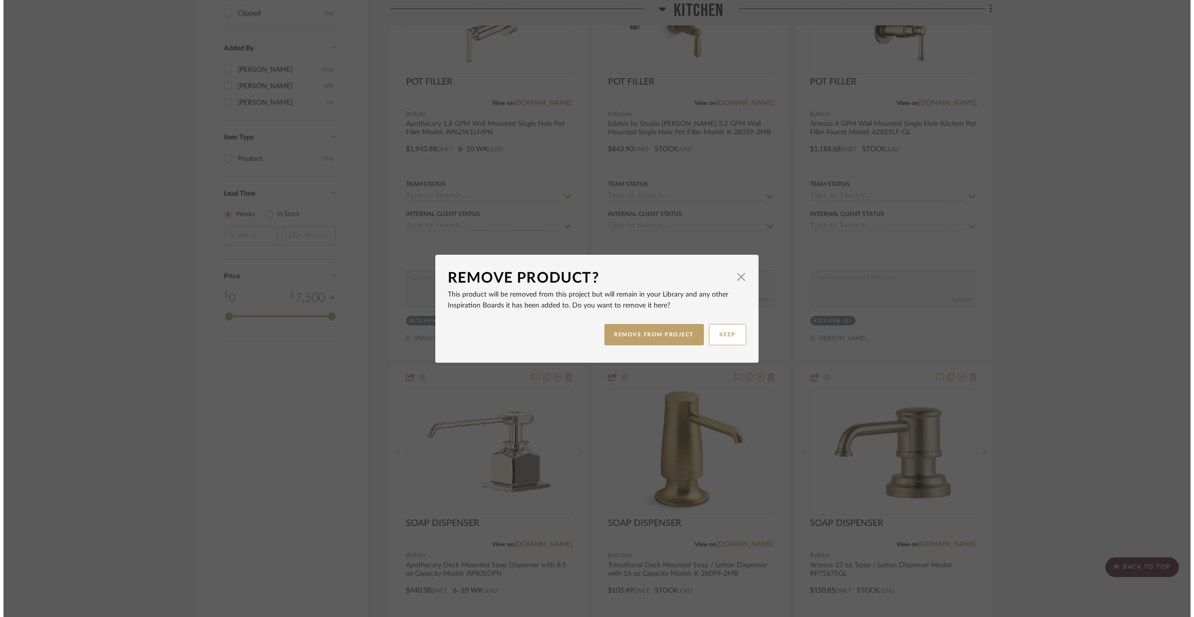
scroll to position [0, 0]
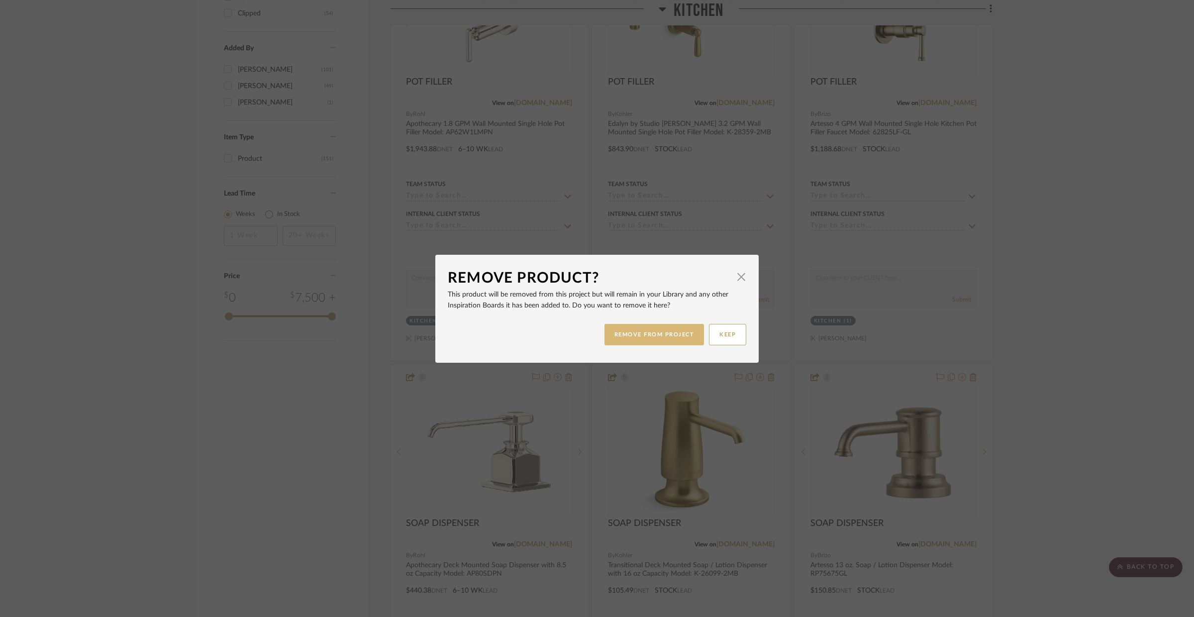
click at [661, 340] on button "REMOVE FROM PROJECT" at bounding box center [654, 334] width 100 height 21
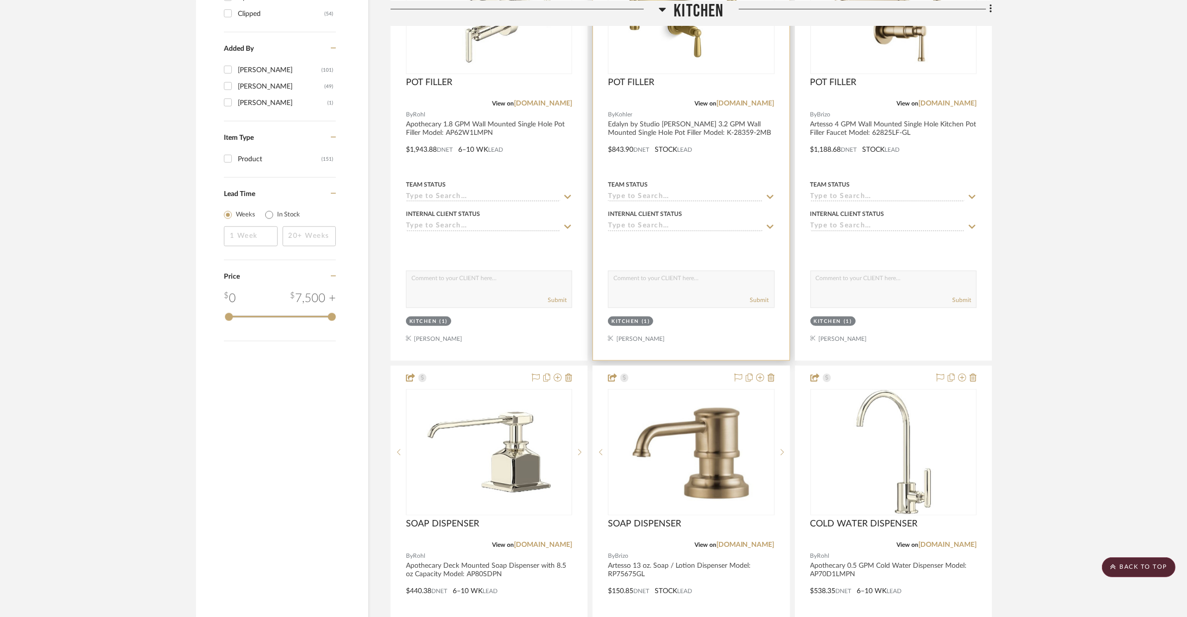
scroll to position [1087, 0]
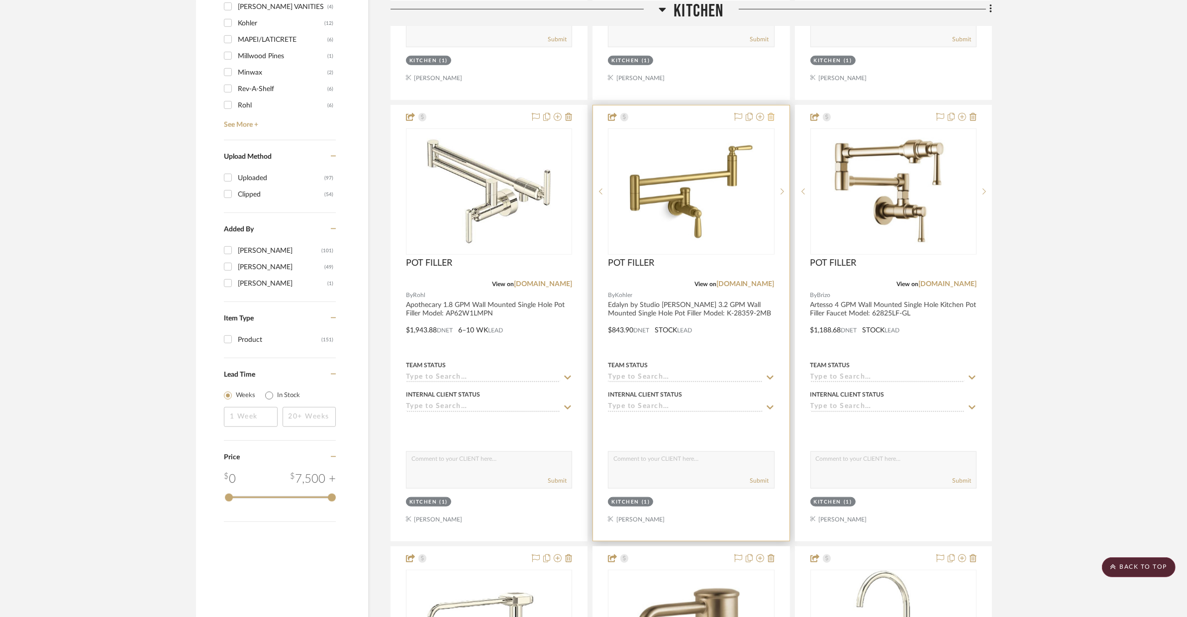
click at [773, 121] on fa-icon at bounding box center [771, 117] width 7 height 8
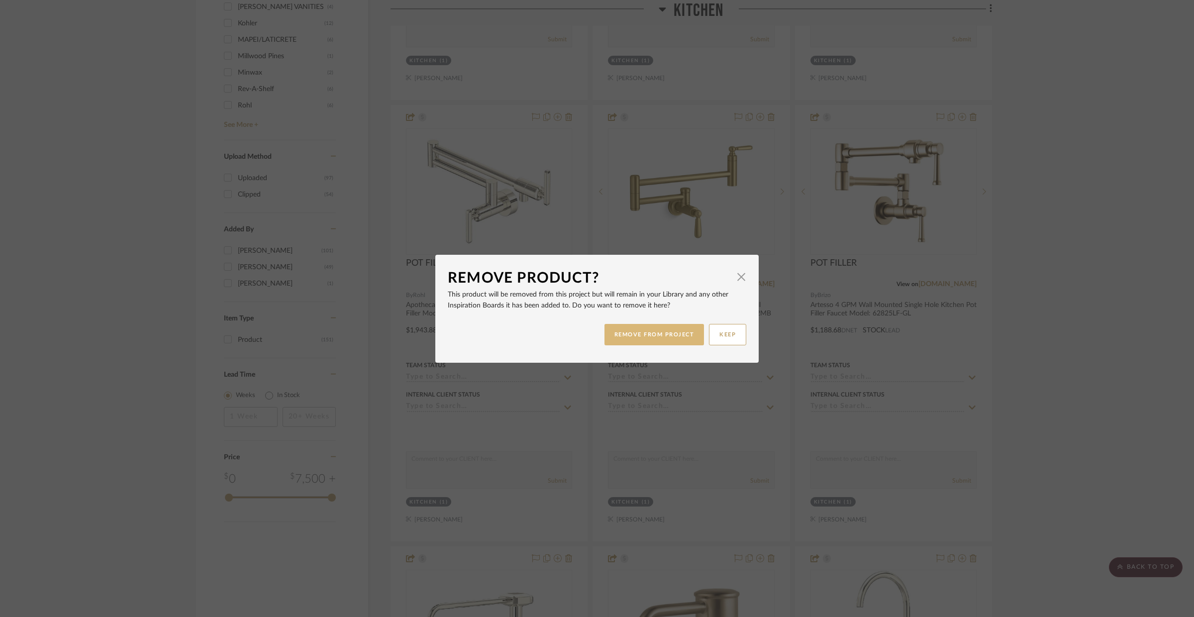
click at [618, 326] on button "REMOVE FROM PROJECT" at bounding box center [654, 334] width 100 height 21
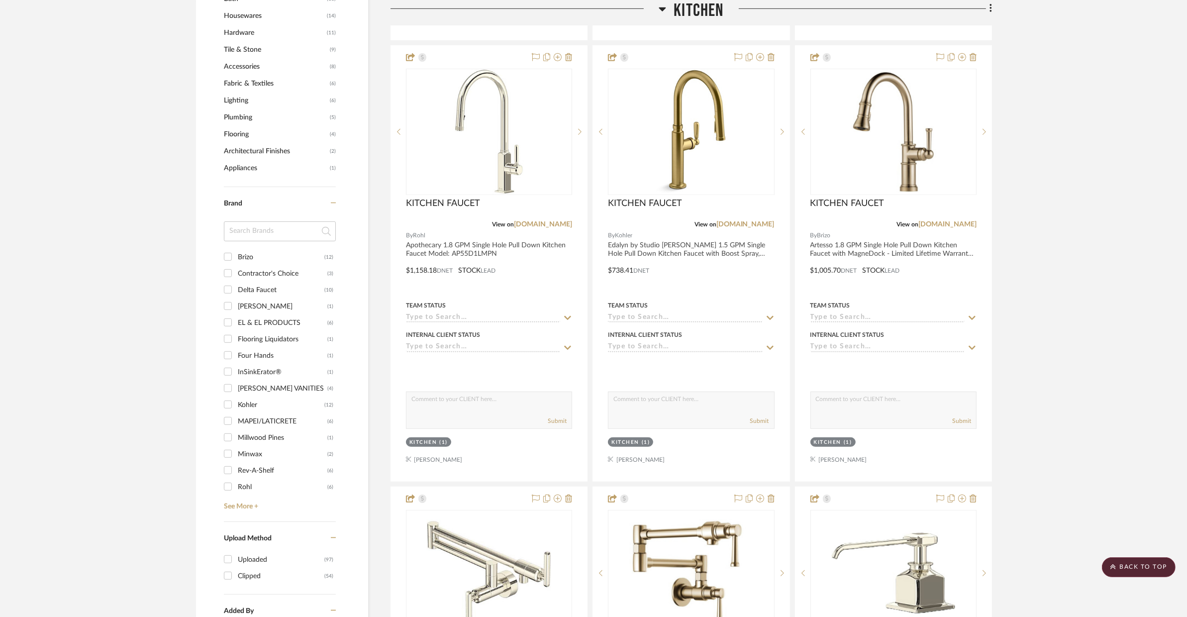
scroll to position [609, 0]
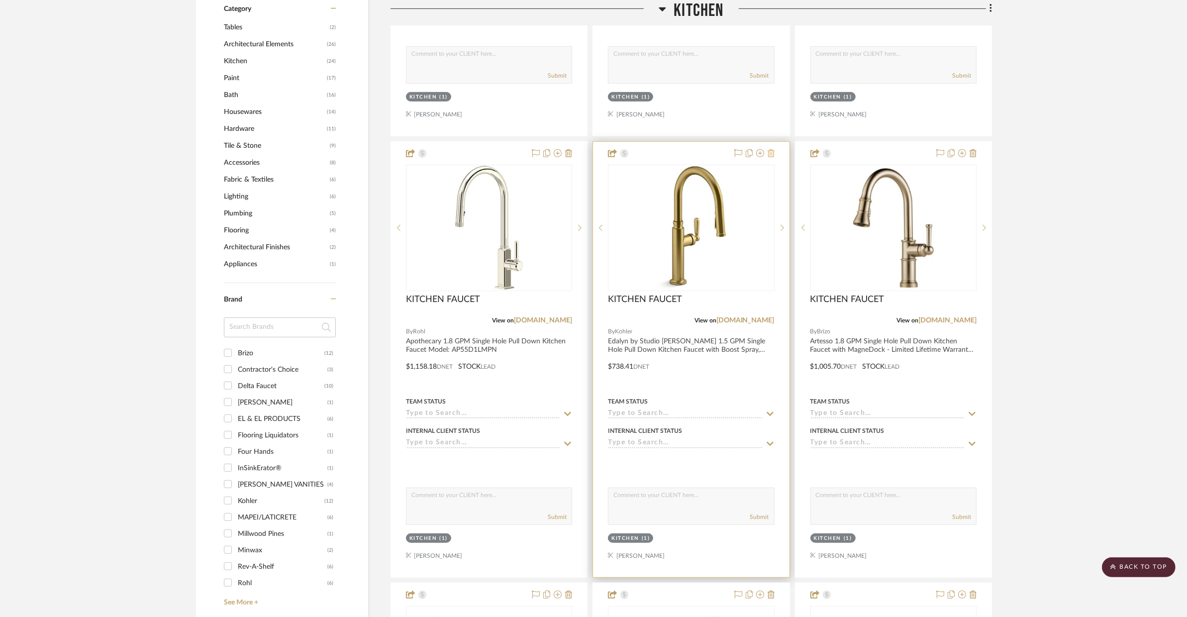
click at [768, 155] on icon at bounding box center [771, 153] width 7 height 8
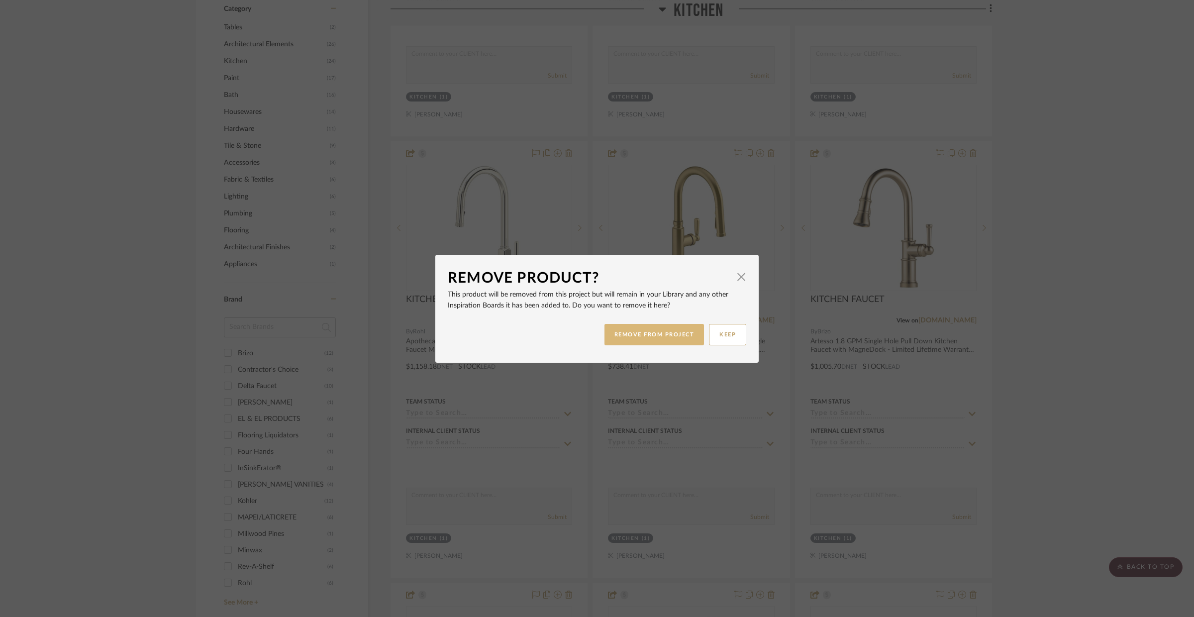
click at [631, 339] on button "REMOVE FROM PROJECT" at bounding box center [654, 334] width 100 height 21
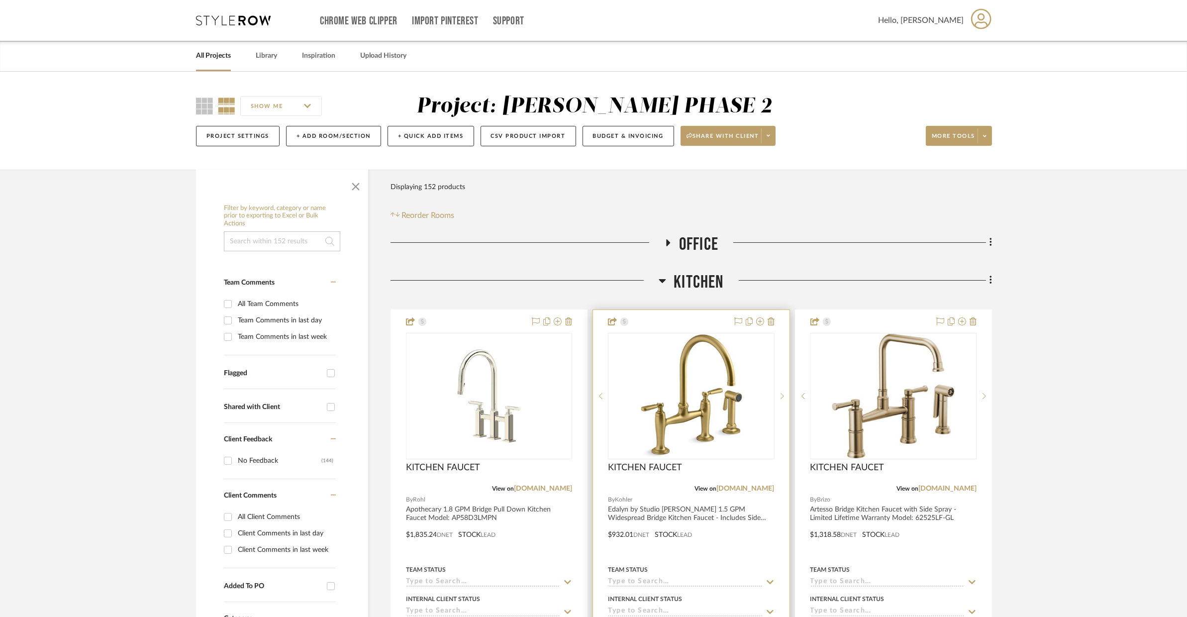
click at [775, 323] on div at bounding box center [691, 527] width 196 height 435
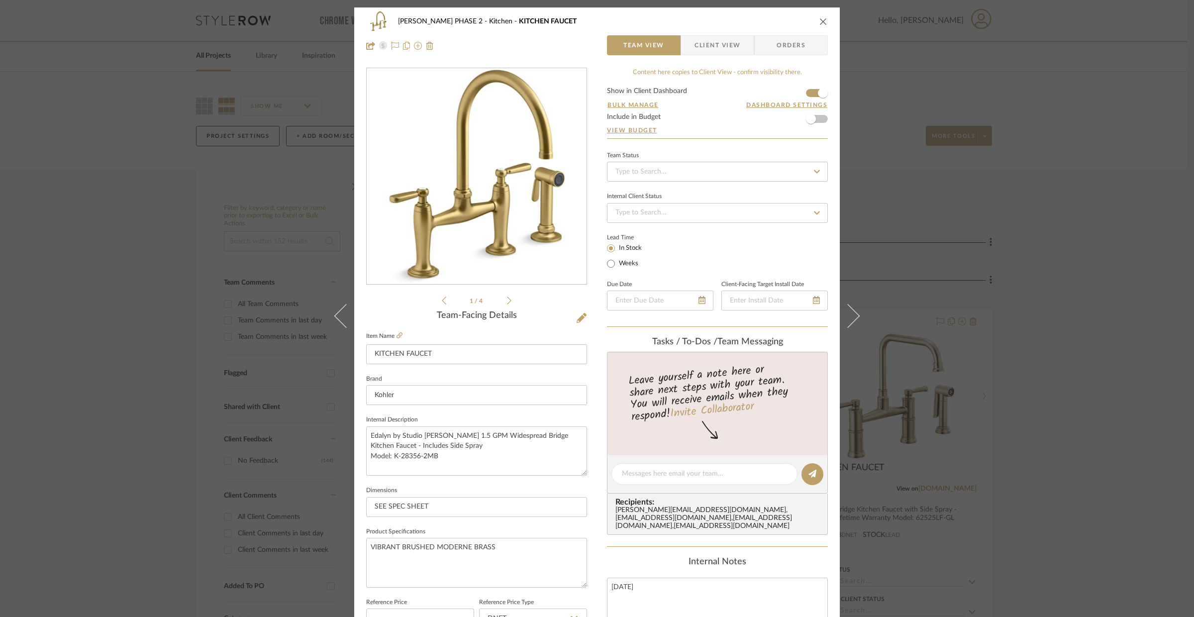
click at [819, 23] on icon "close" at bounding box center [823, 21] width 8 height 8
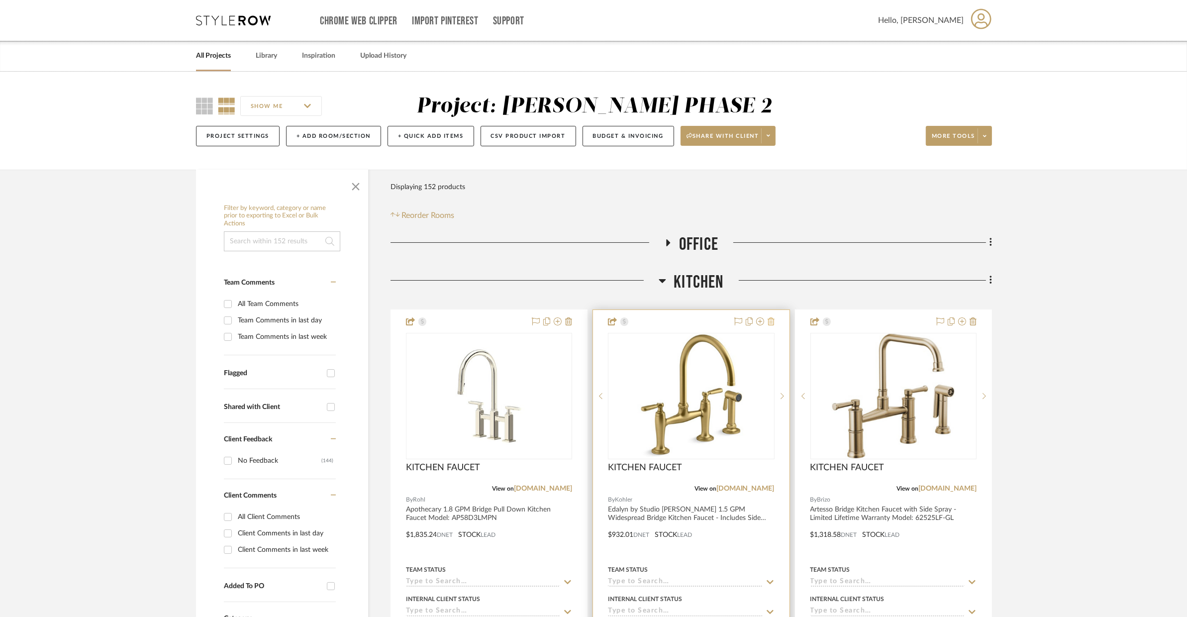
click at [772, 323] on icon at bounding box center [771, 321] width 7 height 8
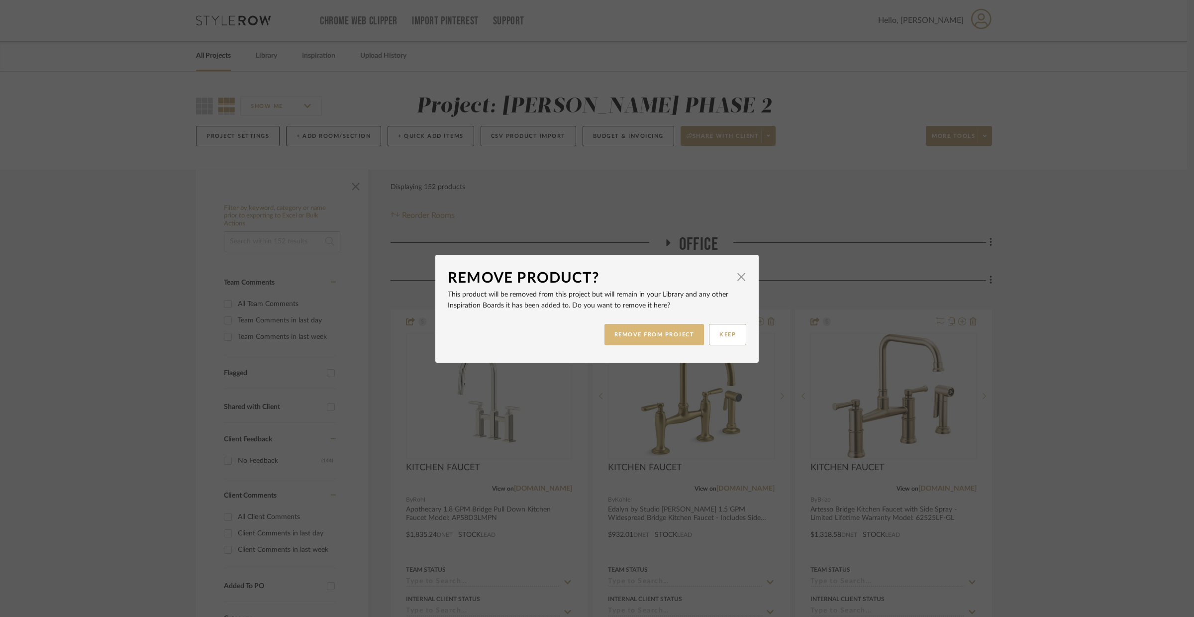
click at [616, 335] on button "REMOVE FROM PROJECT" at bounding box center [654, 334] width 100 height 21
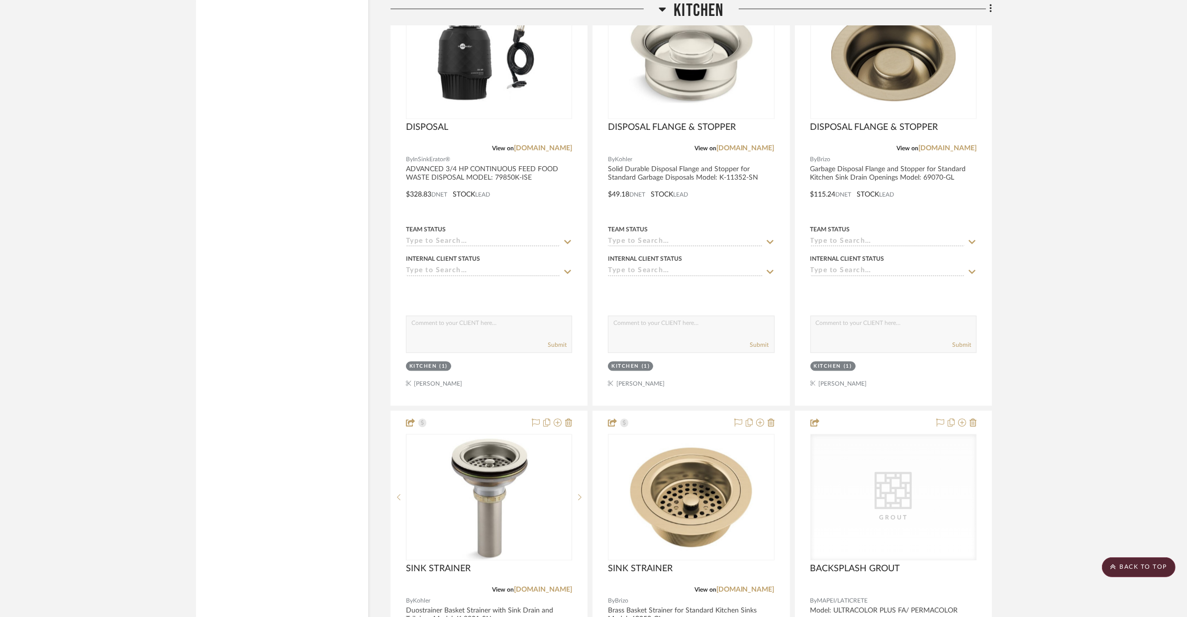
scroll to position [2988, 0]
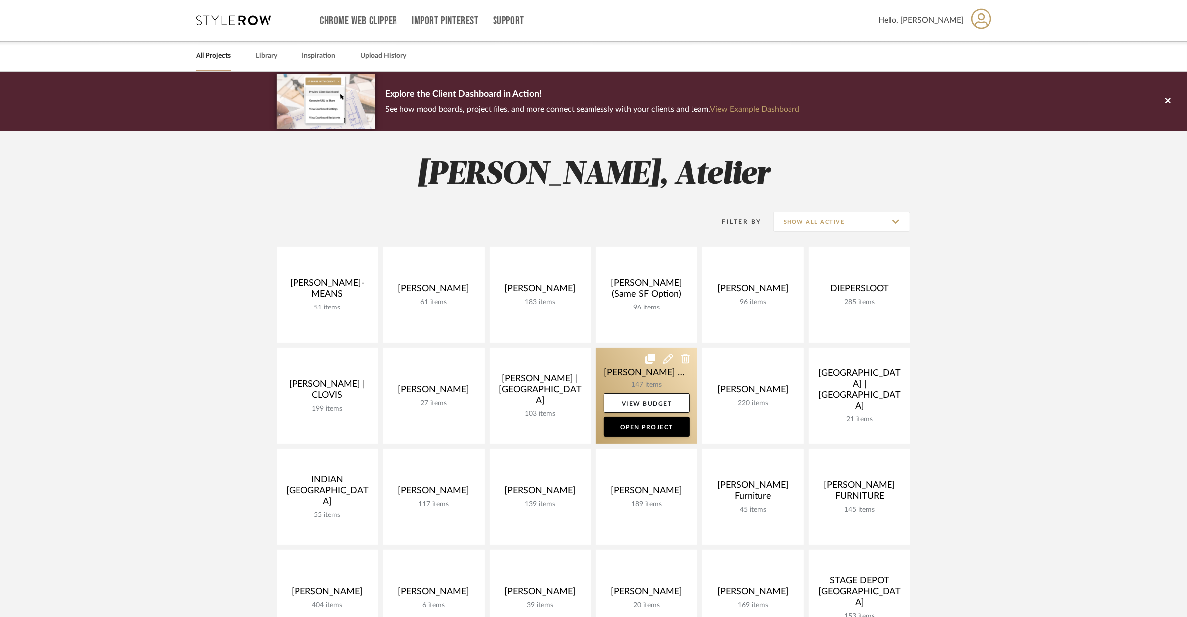
click at [656, 387] on link at bounding box center [646, 396] width 101 height 96
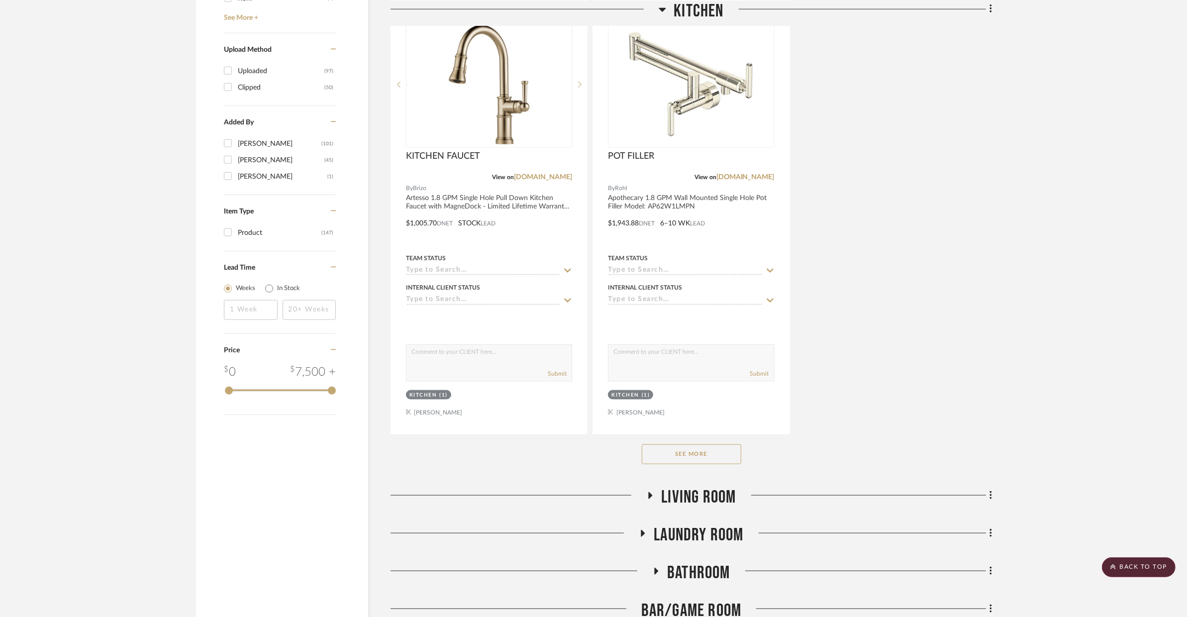
scroll to position [1361, 0]
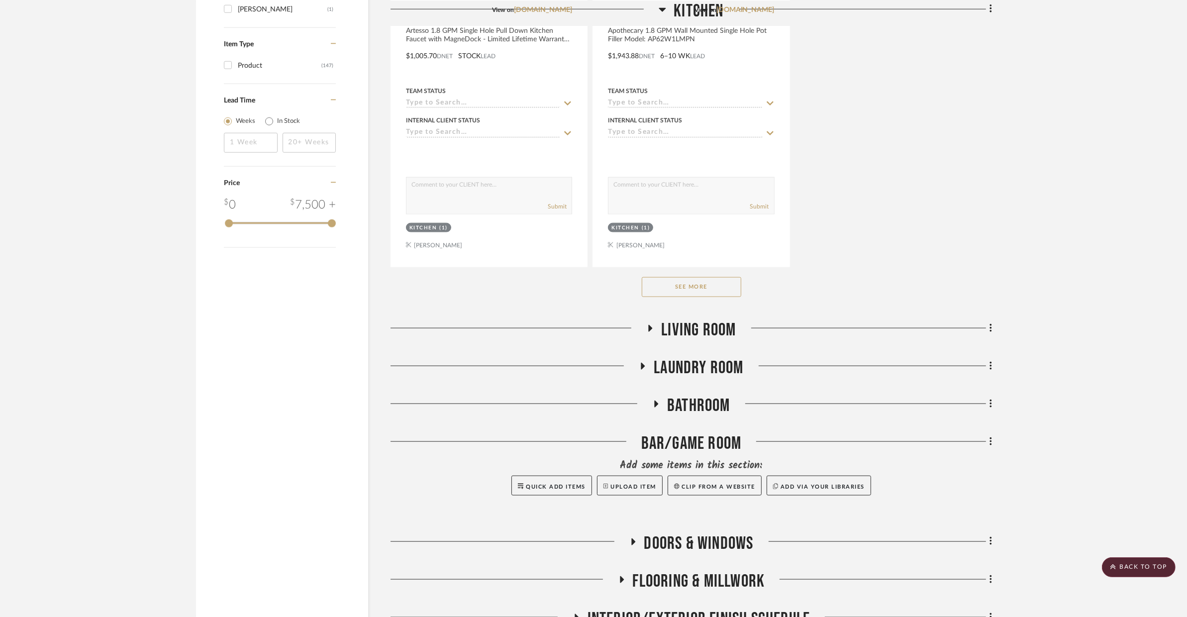
click at [733, 294] on button "See More" at bounding box center [691, 287] width 99 height 20
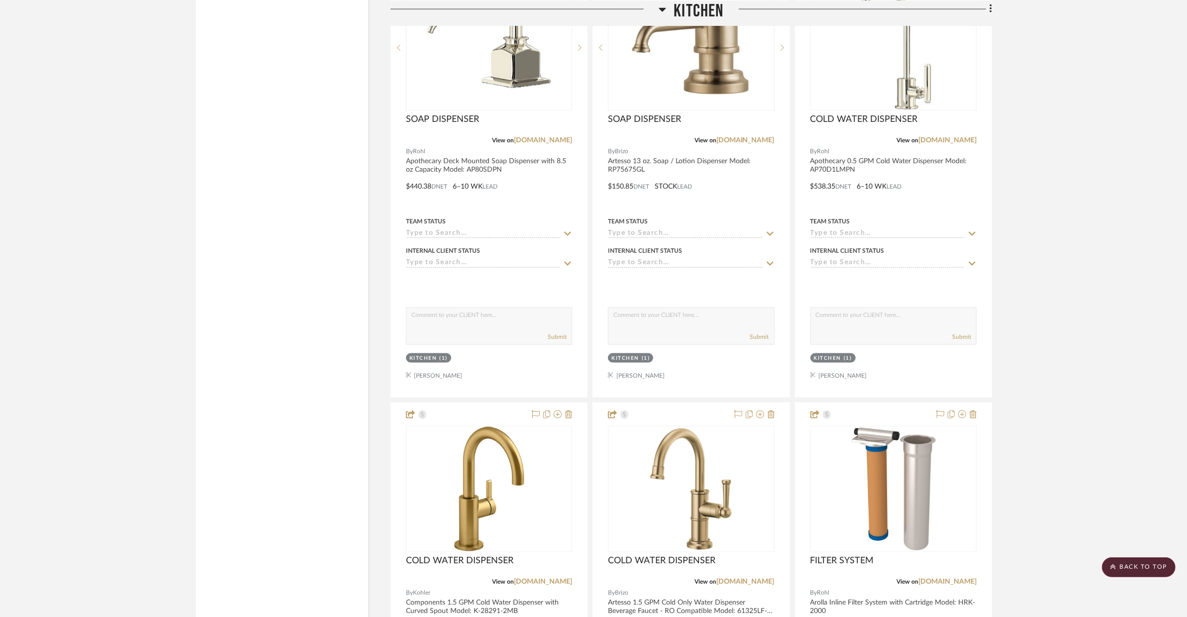
scroll to position [1670, 0]
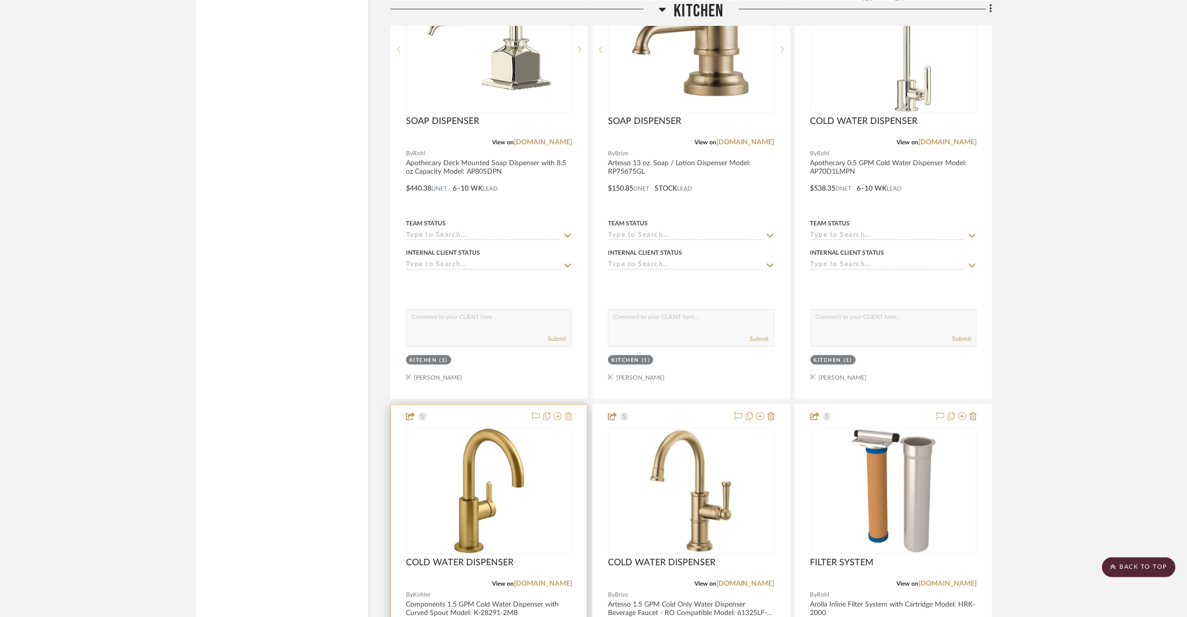
click at [571, 419] on icon at bounding box center [568, 416] width 7 height 8
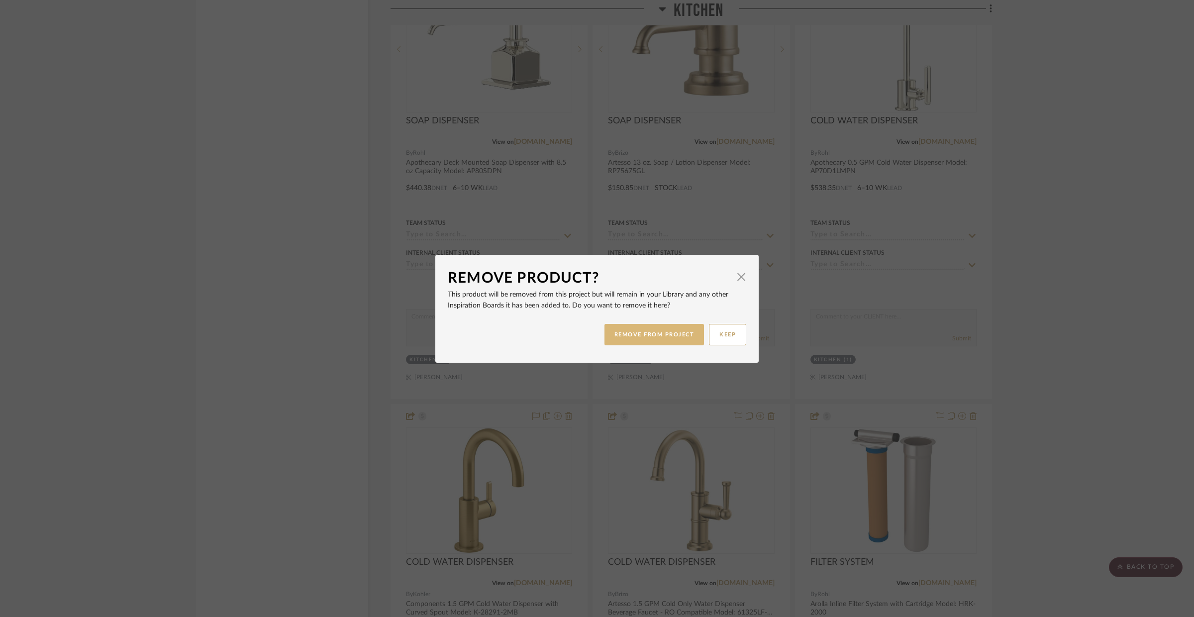
click at [639, 324] on button "REMOVE FROM PROJECT" at bounding box center [654, 334] width 100 height 21
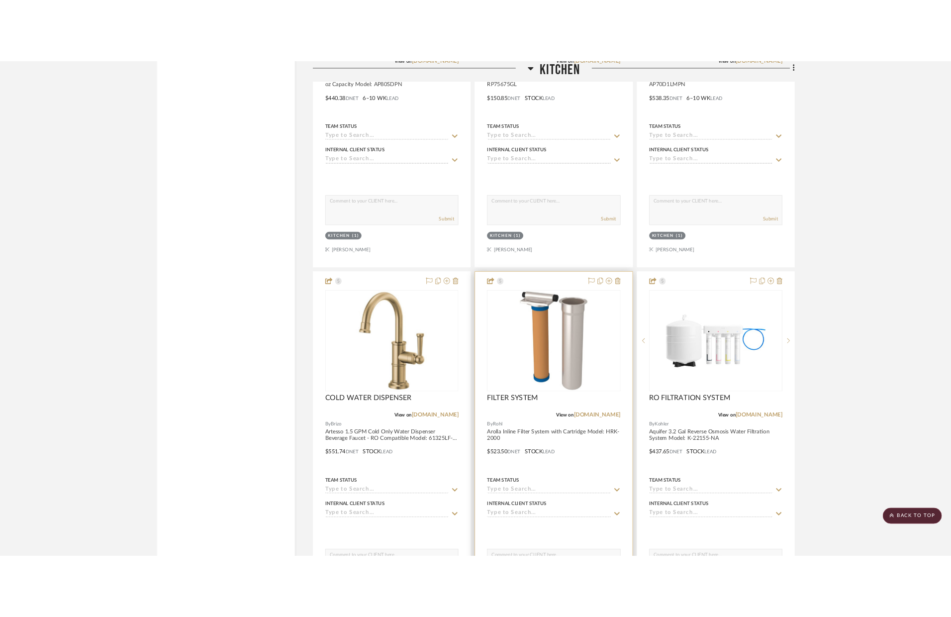
scroll to position [1961, 0]
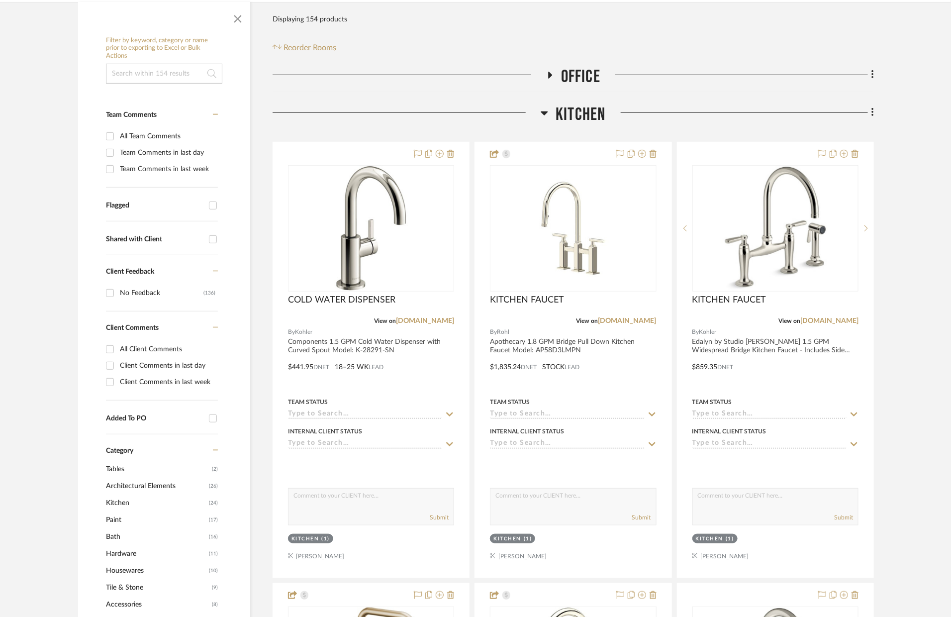
scroll to position [169, 0]
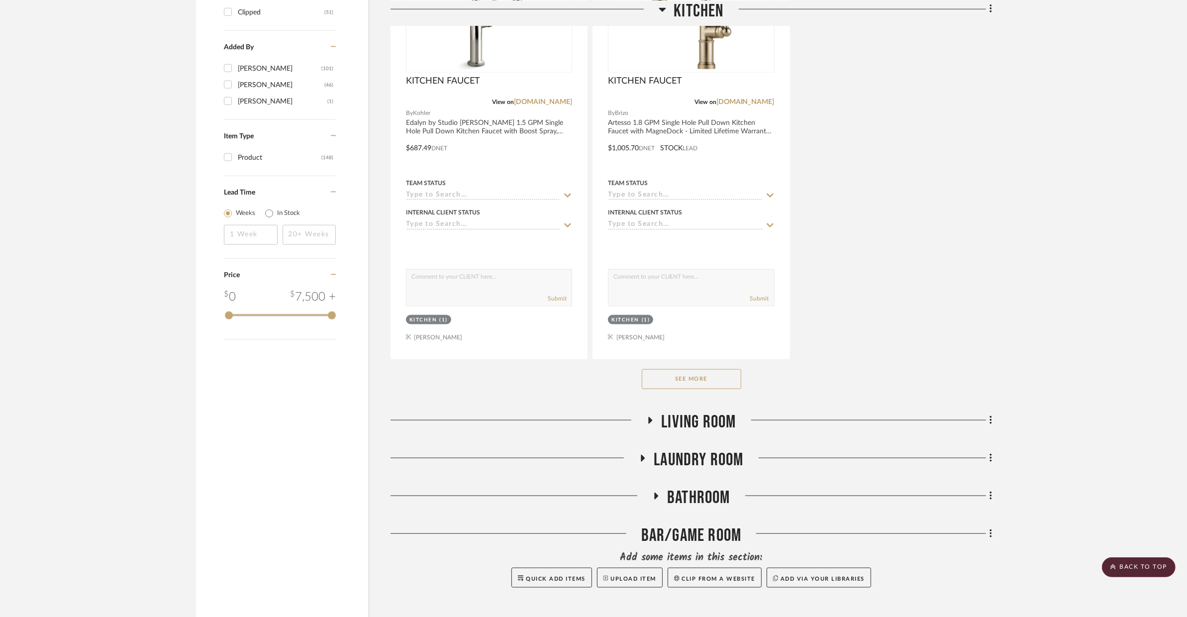
scroll to position [1456, 0]
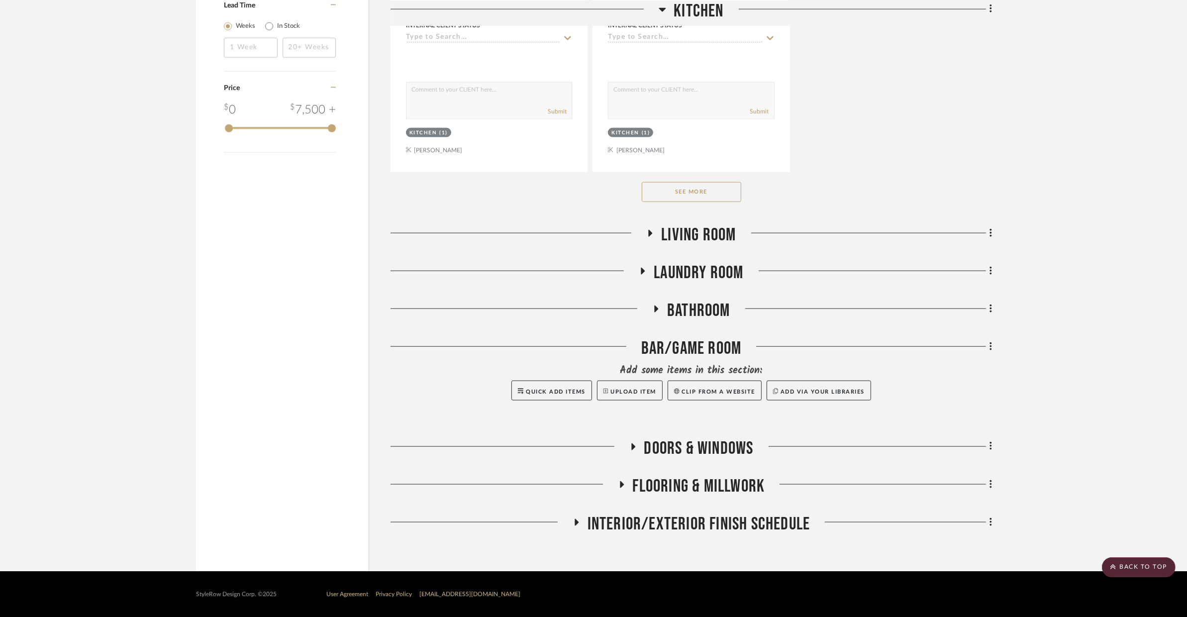
click at [722, 199] on button "See More" at bounding box center [691, 192] width 99 height 20
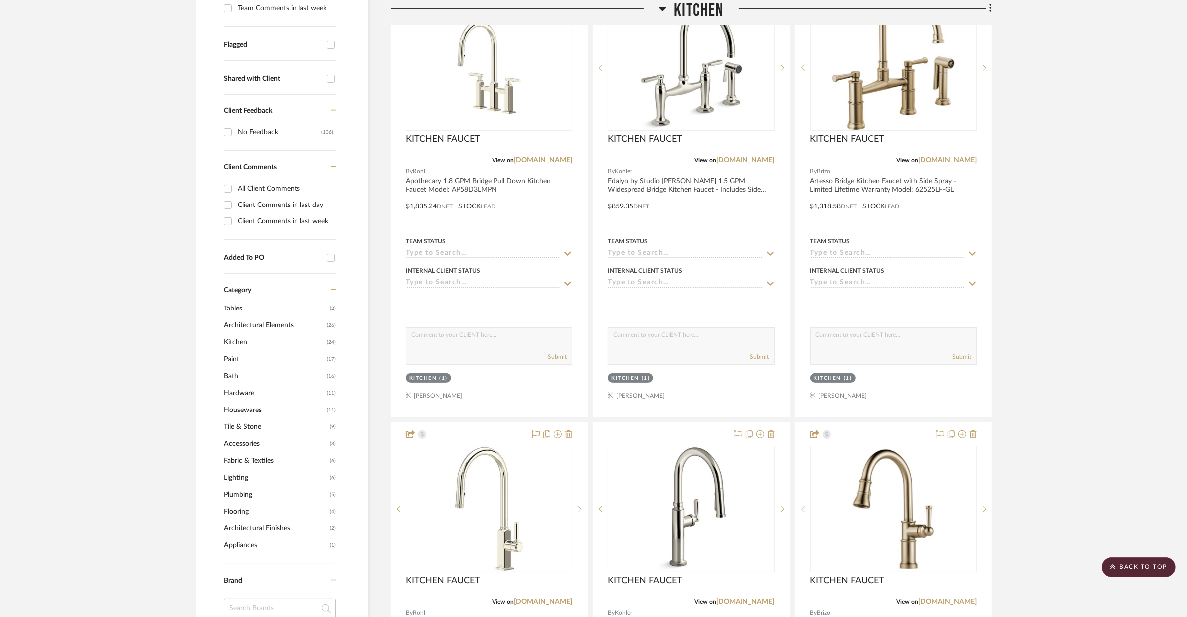
scroll to position [329, 0]
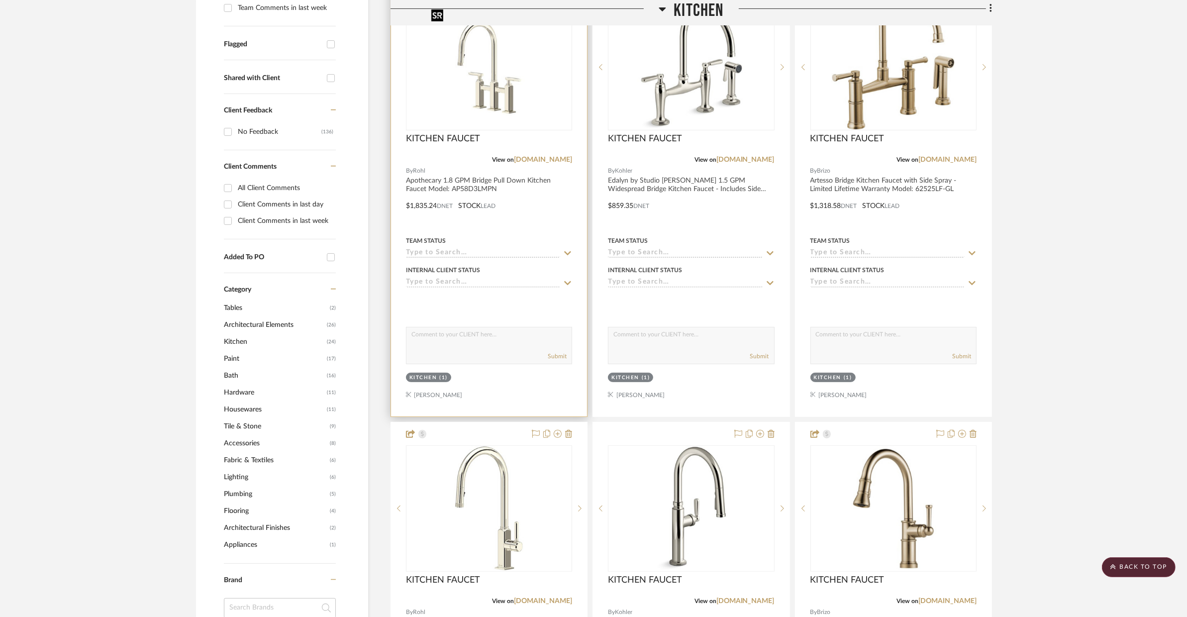
click at [491, 72] on img "0" at bounding box center [489, 67] width 124 height 124
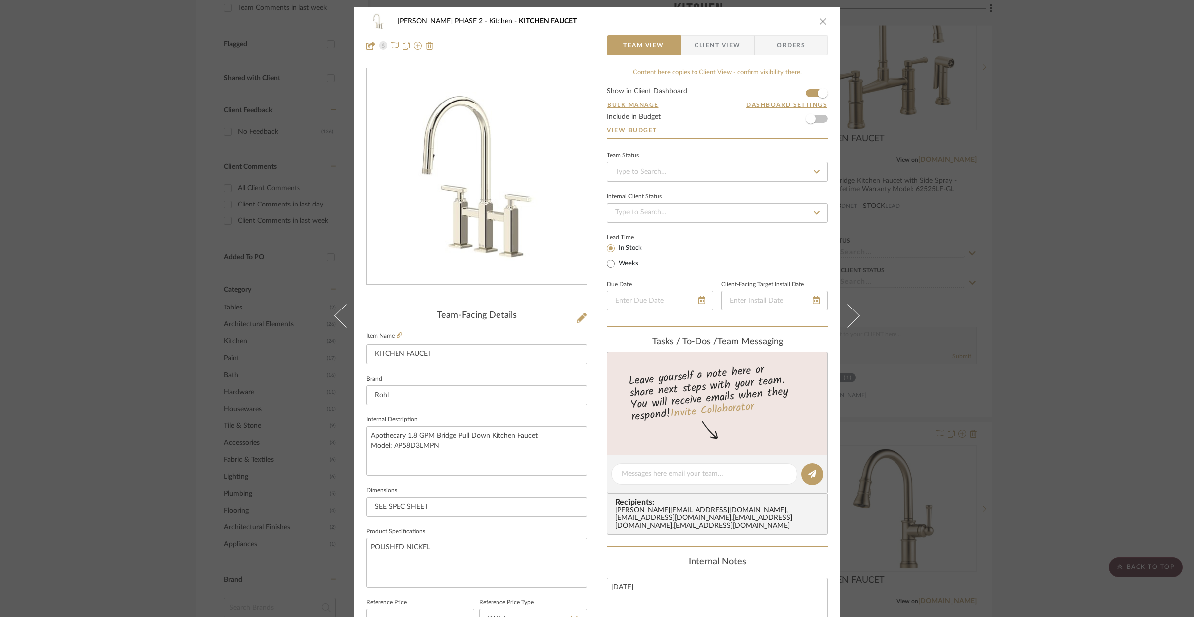
click at [487, 209] on div at bounding box center [477, 176] width 220 height 217
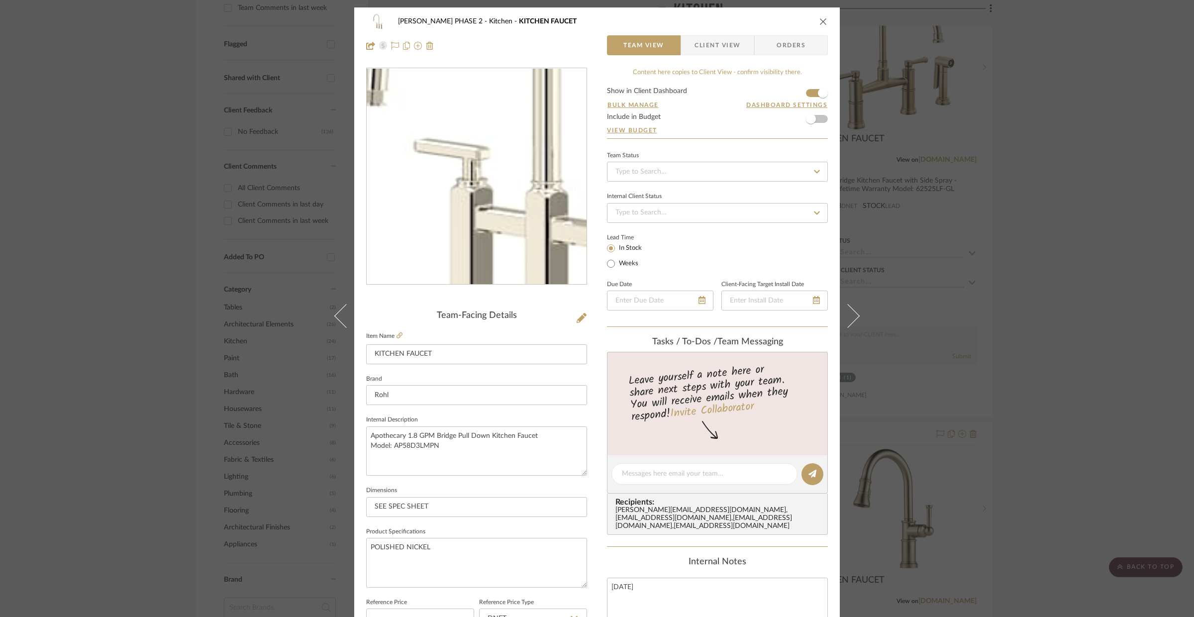
click at [459, 198] on img "0" at bounding box center [477, 177] width 216 height 216
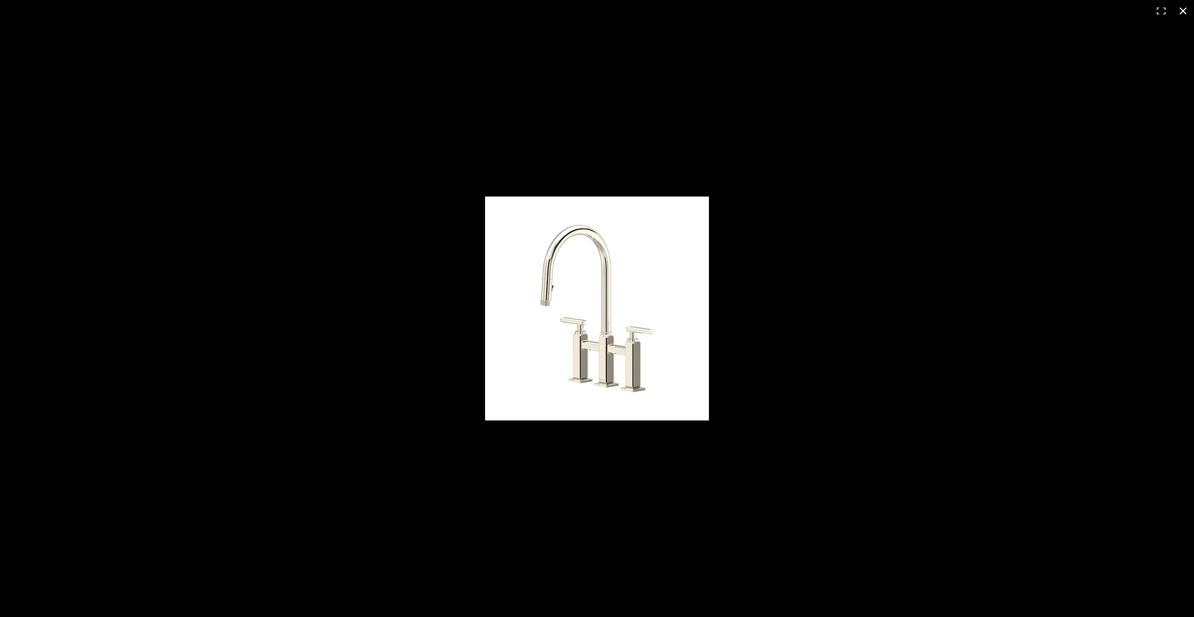
click at [799, 354] on div at bounding box center [718, 316] width 467 height 241
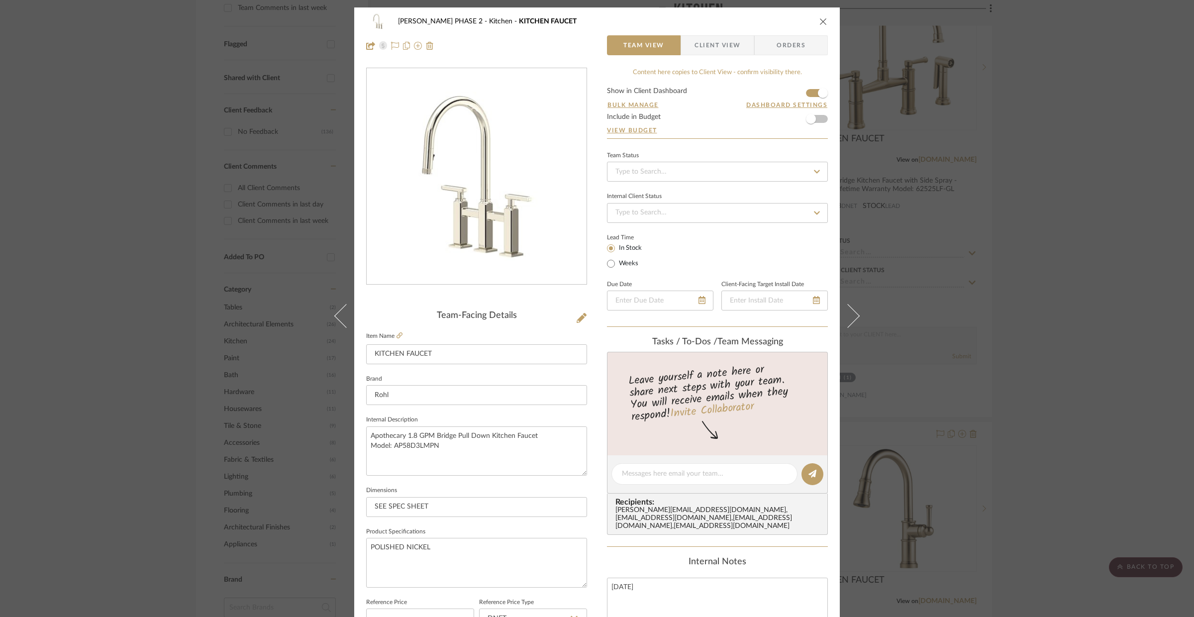
click at [822, 24] on icon "close" at bounding box center [823, 21] width 8 height 8
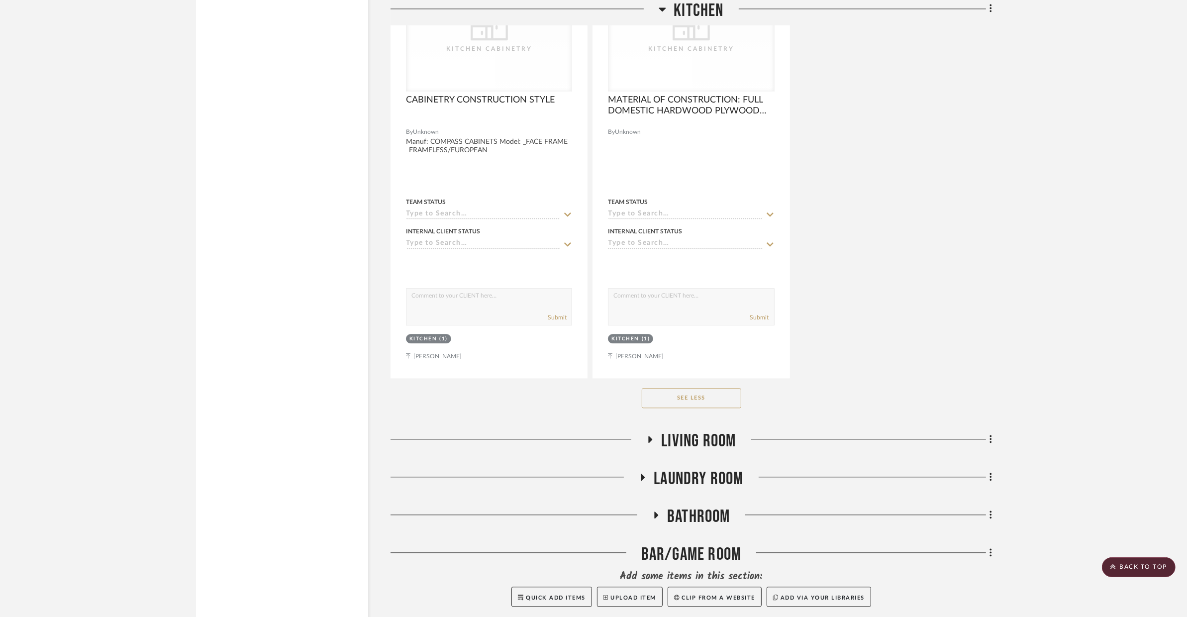
scroll to position [7445, 0]
